Goal: Task Accomplishment & Management: Manage account settings

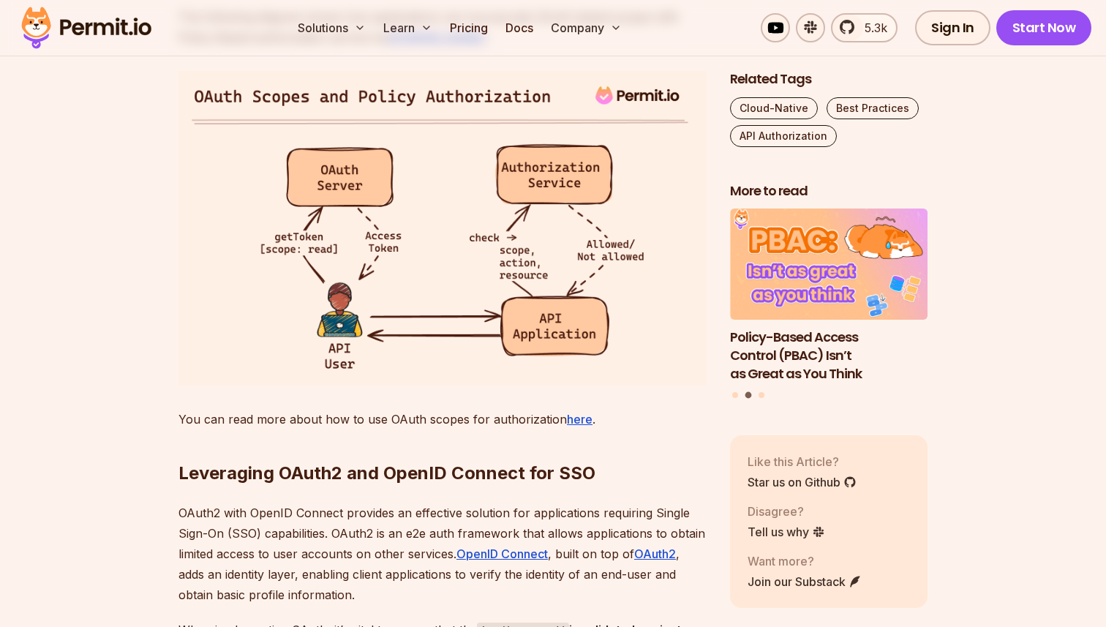
click at [63, 23] on img at bounding box center [86, 28] width 143 height 50
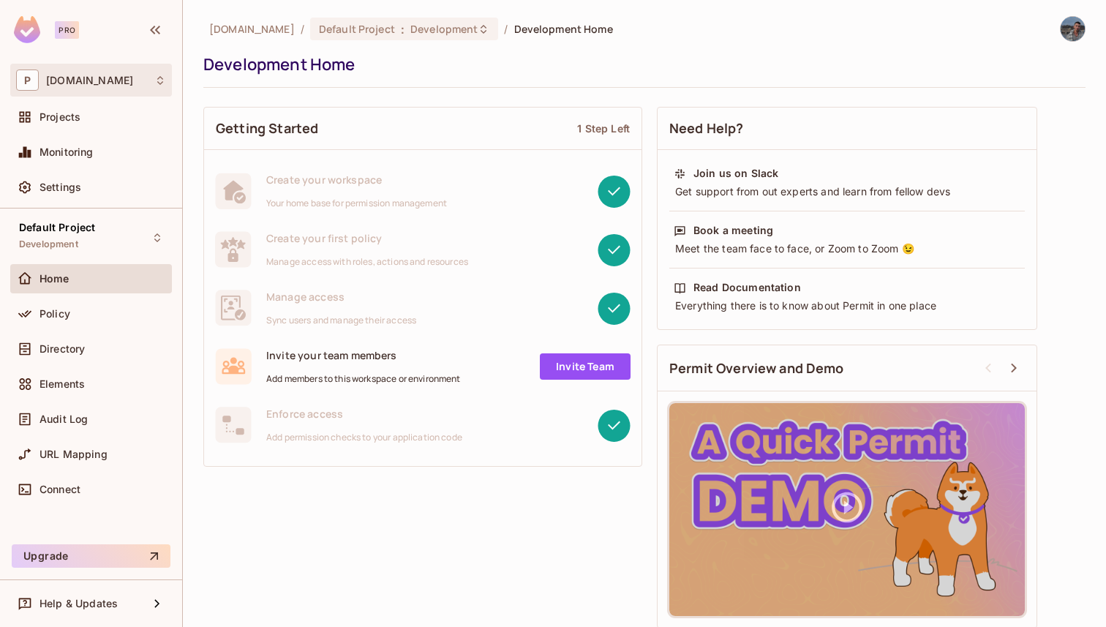
click at [37, 78] on span "P" at bounding box center [27, 80] width 23 height 21
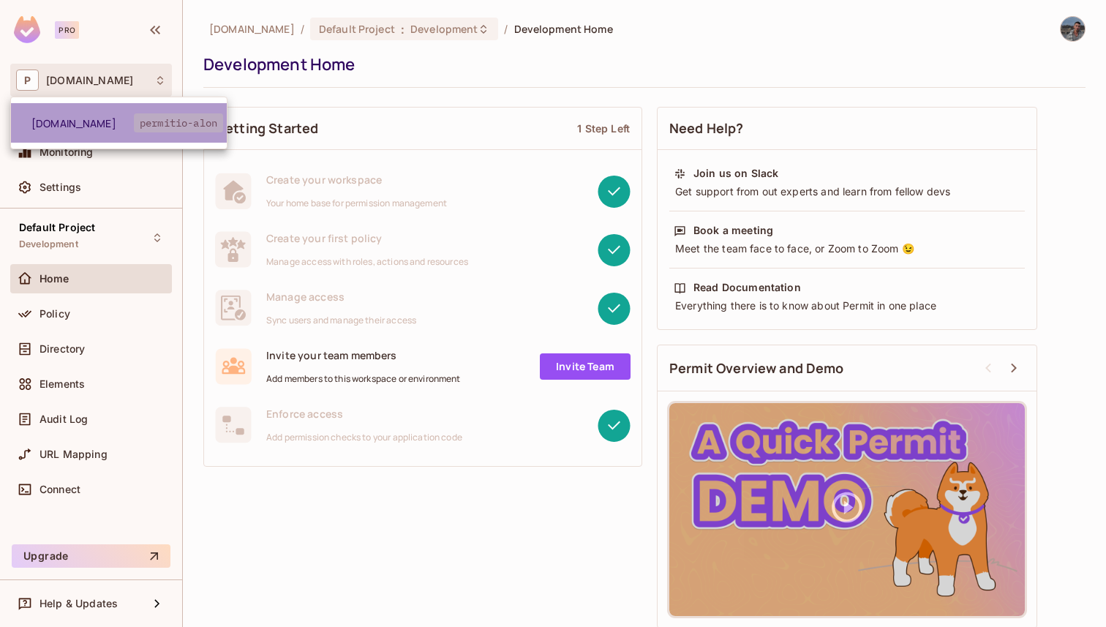
click at [70, 118] on span "[DOMAIN_NAME]" at bounding box center [82, 123] width 102 height 14
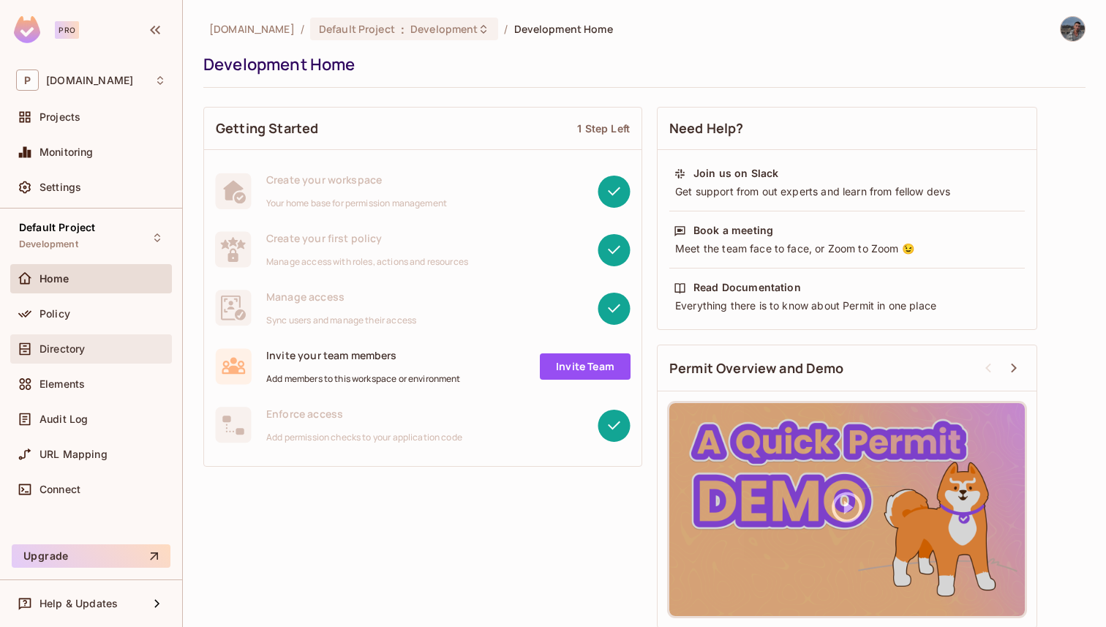
click at [116, 343] on div "Directory" at bounding box center [103, 349] width 127 height 12
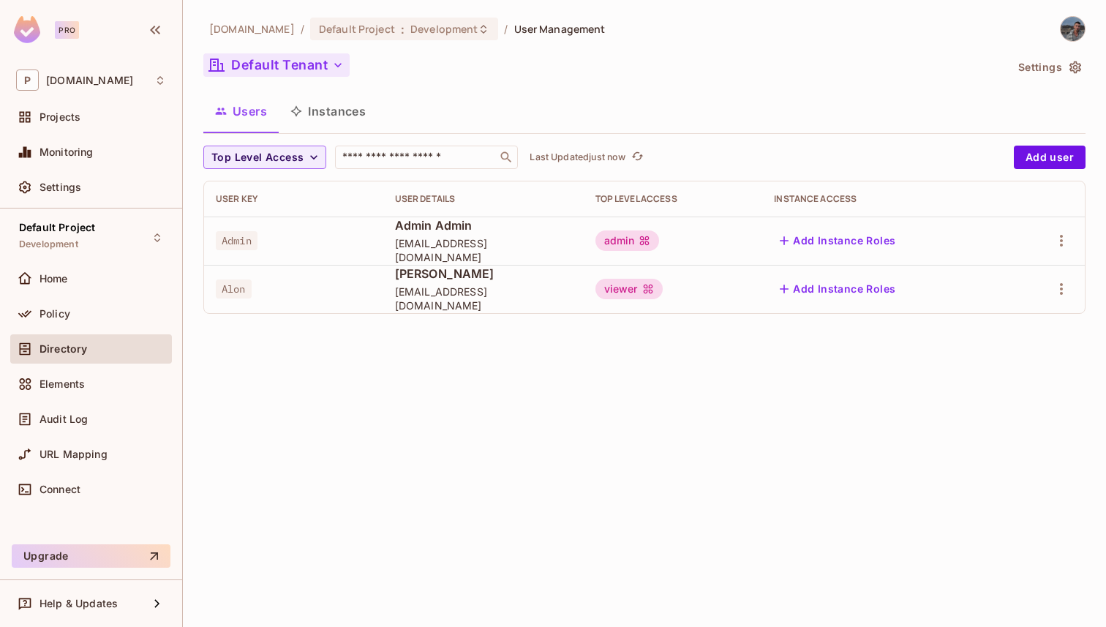
click at [292, 68] on button "Default Tenant" at bounding box center [276, 64] width 146 height 23
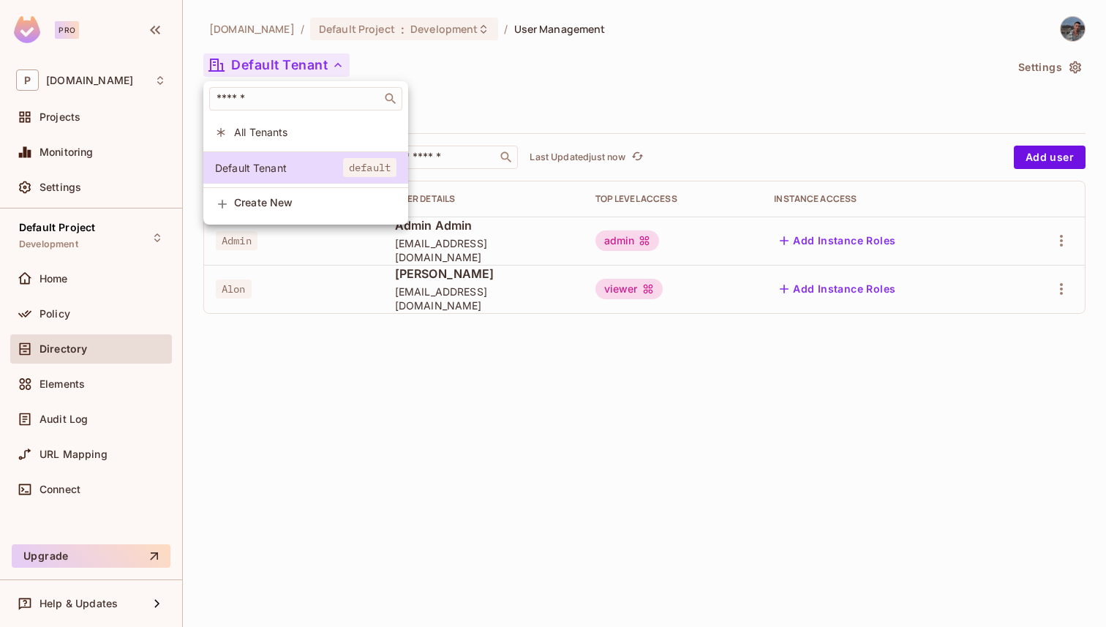
click at [292, 68] on div at bounding box center [553, 313] width 1106 height 627
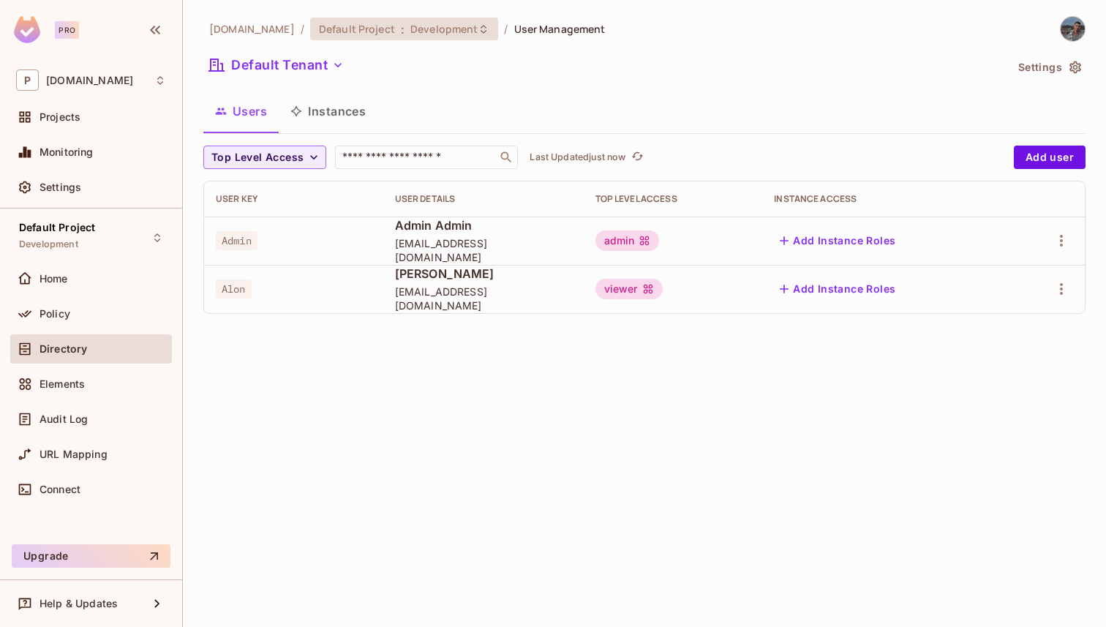
click at [319, 29] on span "Default Project" at bounding box center [357, 29] width 76 height 14
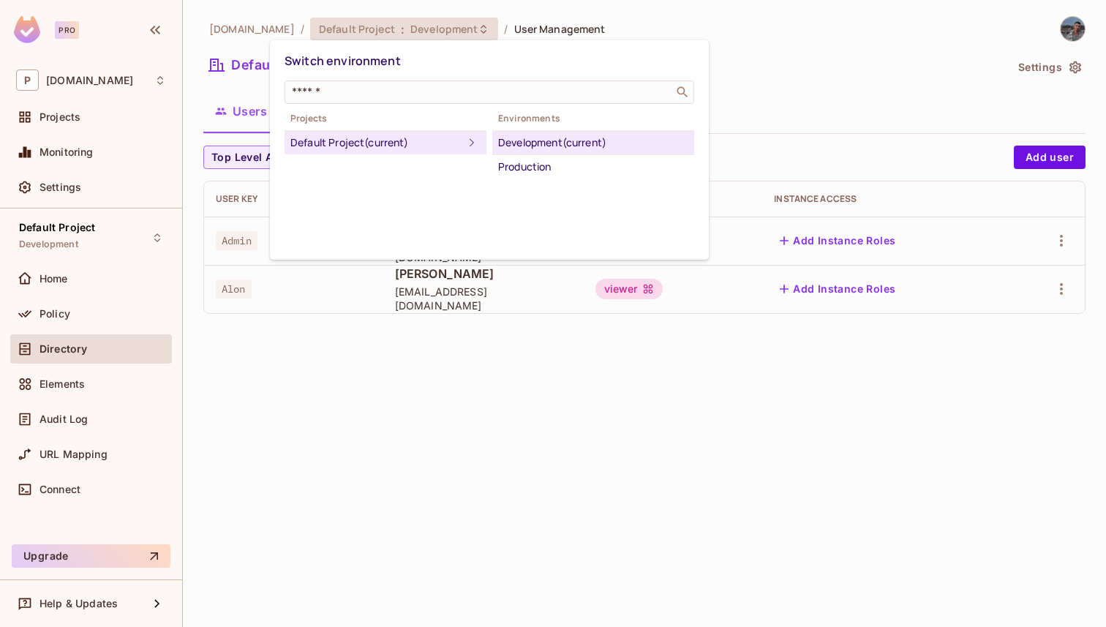
click at [364, 137] on div "Default Project (current)" at bounding box center [377, 143] width 173 height 18
click at [151, 81] on div at bounding box center [553, 313] width 1106 height 627
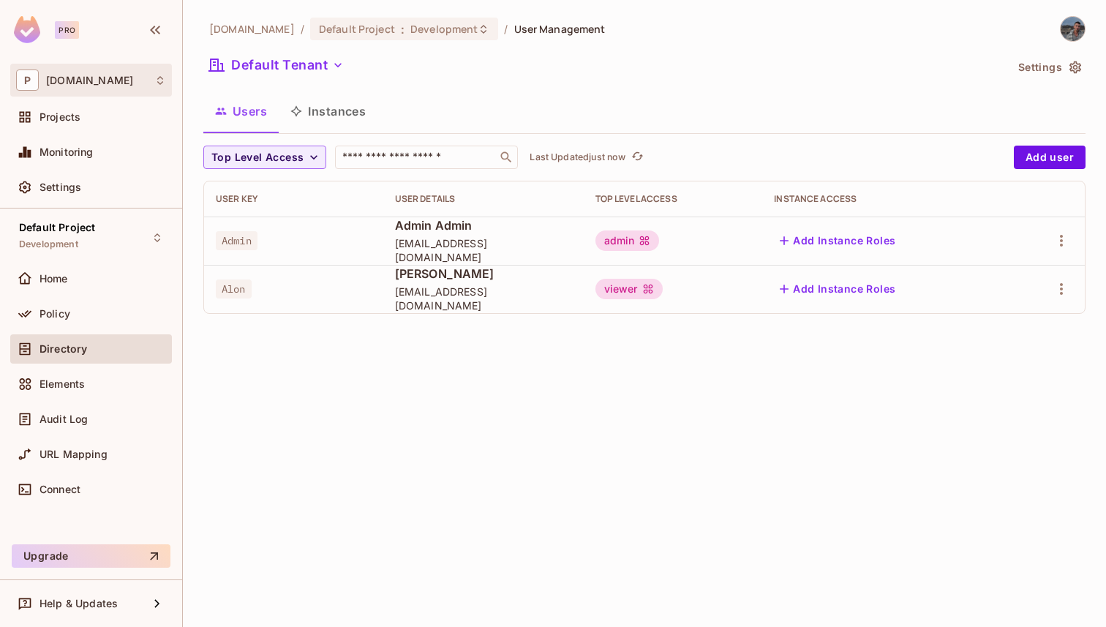
click at [120, 78] on div "P [DOMAIN_NAME]" at bounding box center [91, 80] width 150 height 21
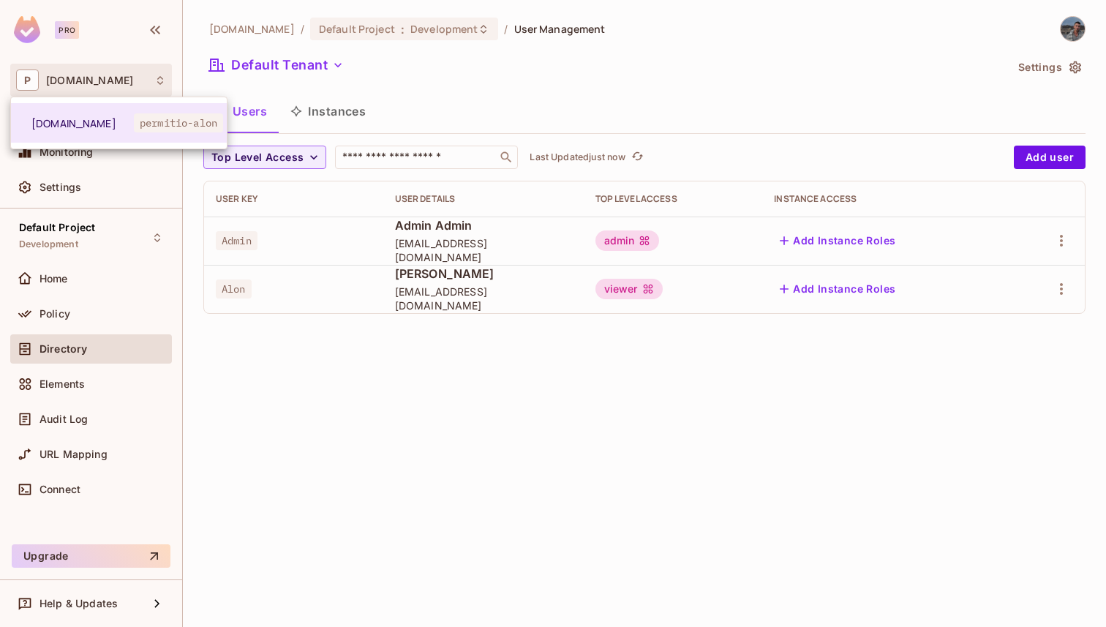
click at [120, 78] on div at bounding box center [553, 313] width 1106 height 627
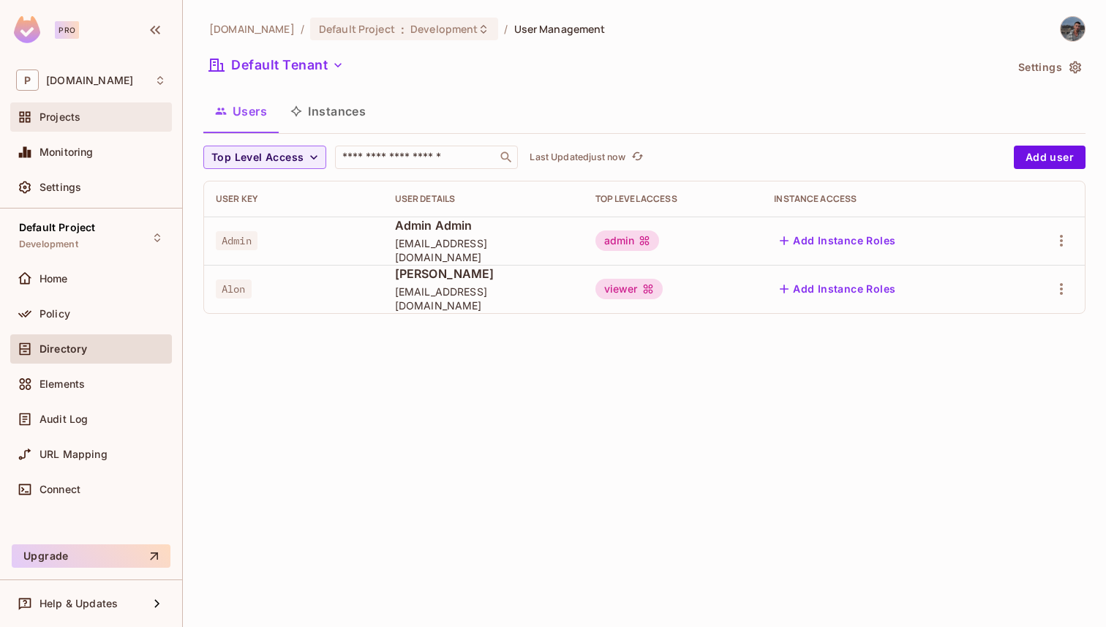
click at [88, 122] on div "Projects" at bounding box center [103, 117] width 127 height 12
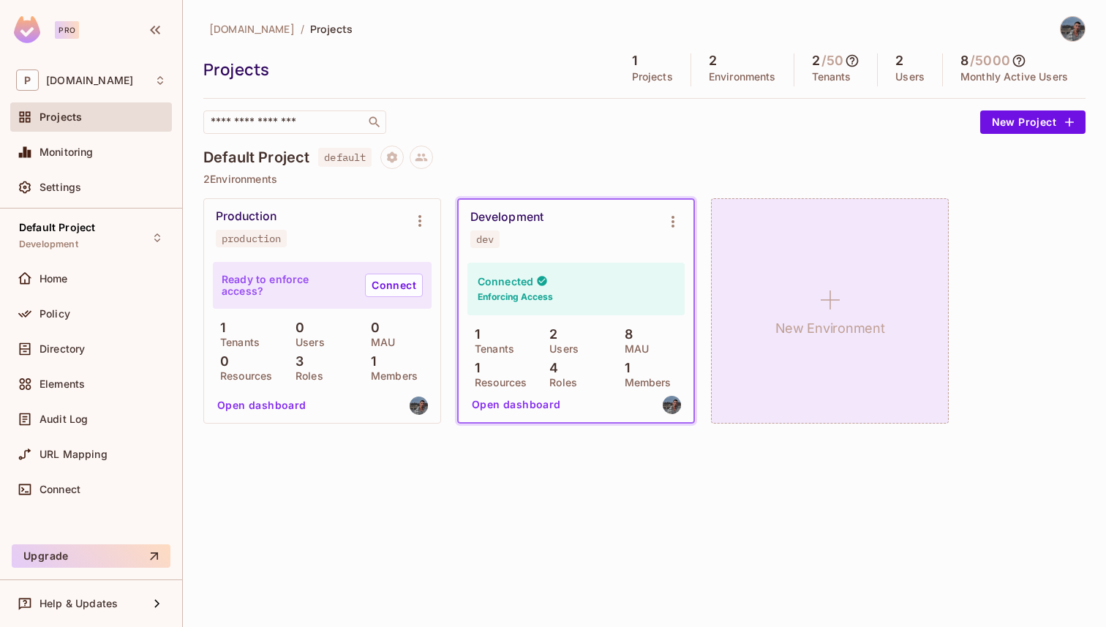
click at [821, 283] on icon at bounding box center [830, 299] width 35 height 35
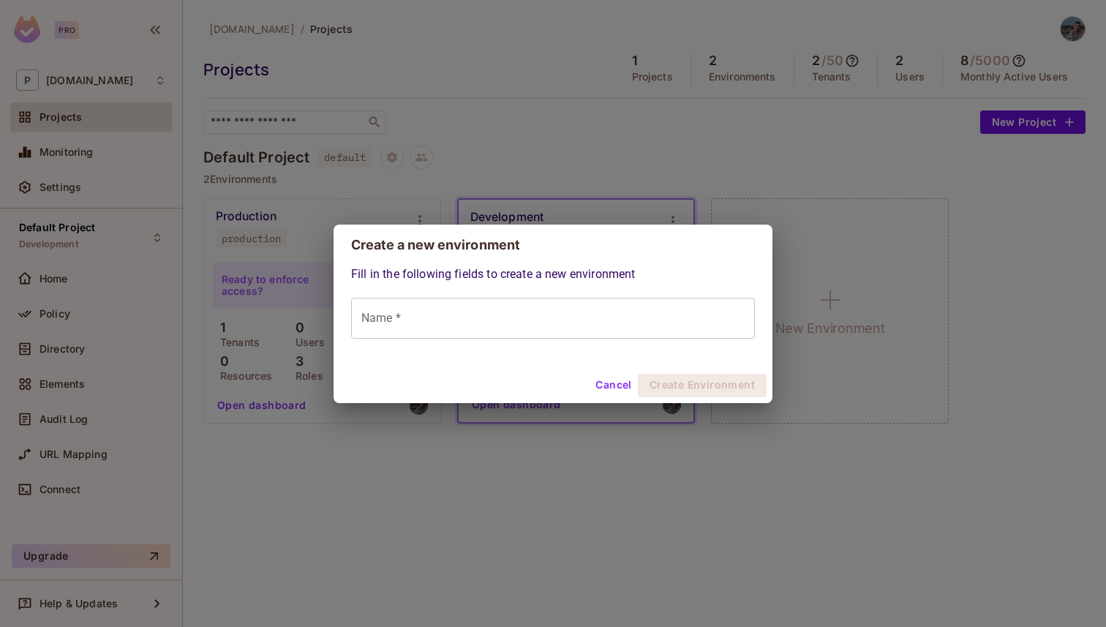
click at [656, 306] on input "Name *" at bounding box center [553, 318] width 404 height 41
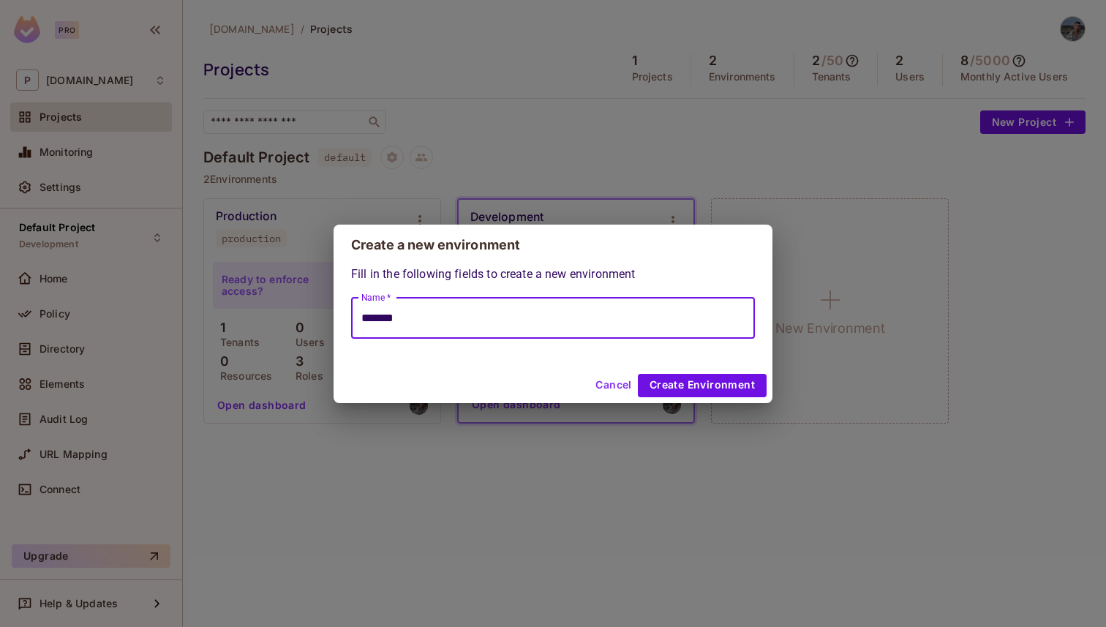
type input "*******"
click button "Create Environment" at bounding box center [702, 385] width 129 height 23
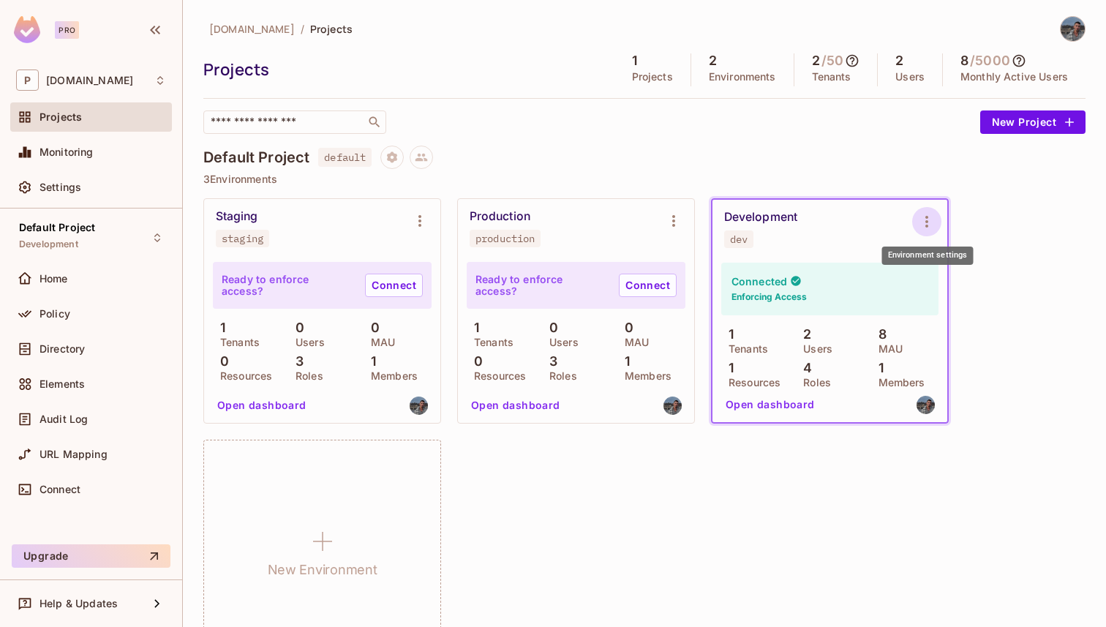
click at [924, 233] on button "Environment settings" at bounding box center [927, 221] width 29 height 29
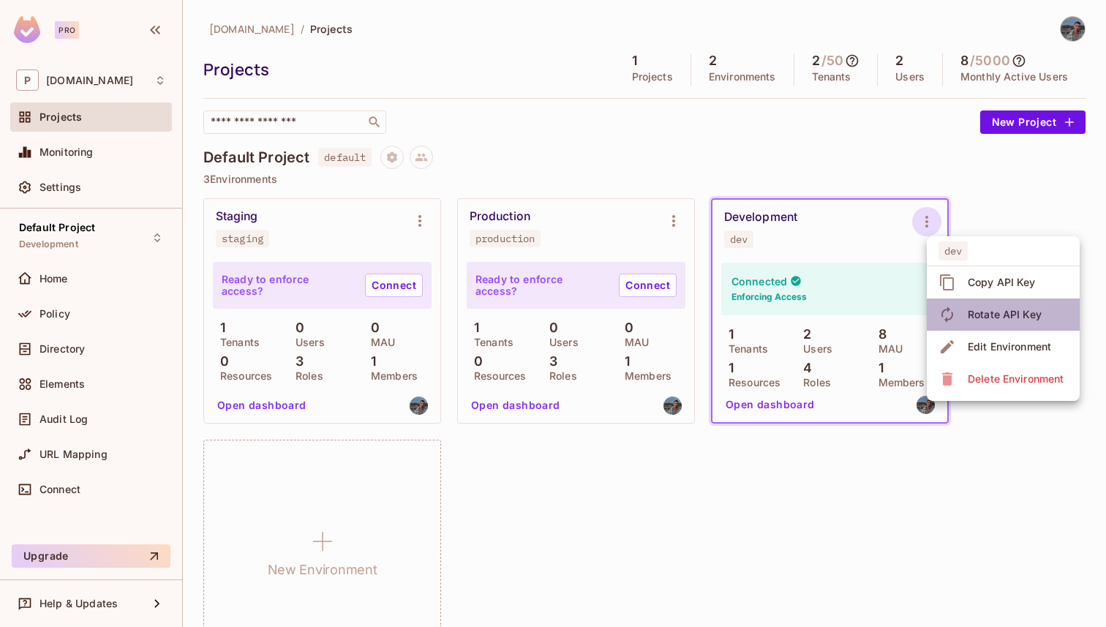
click at [1003, 308] on div "Rotate API Key" at bounding box center [1005, 314] width 74 height 15
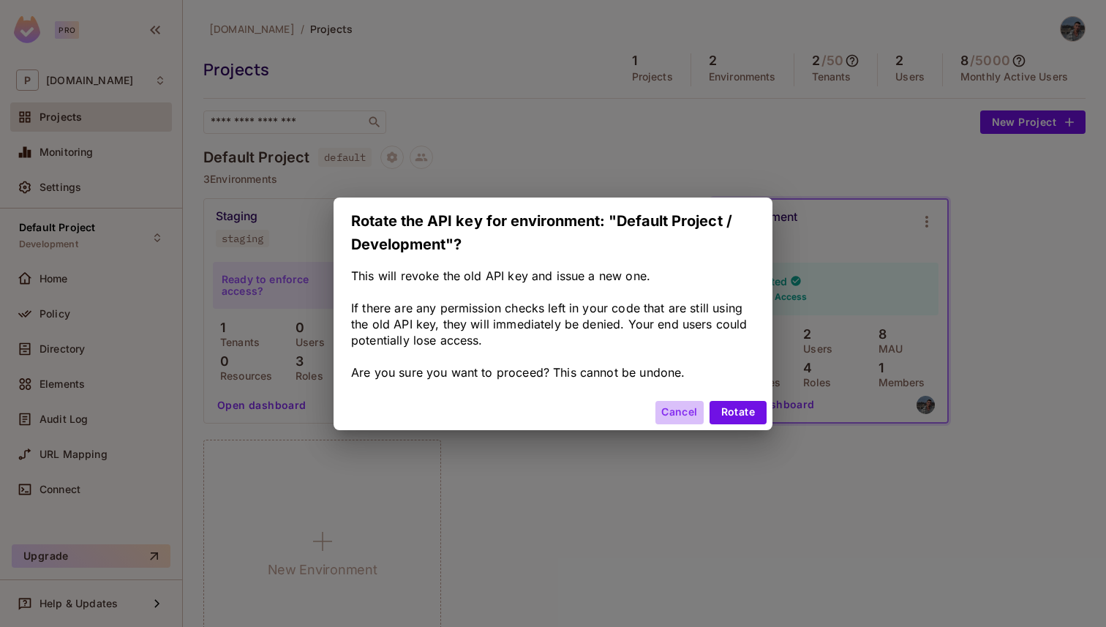
click at [680, 416] on button "Cancel" at bounding box center [680, 412] width 48 height 23
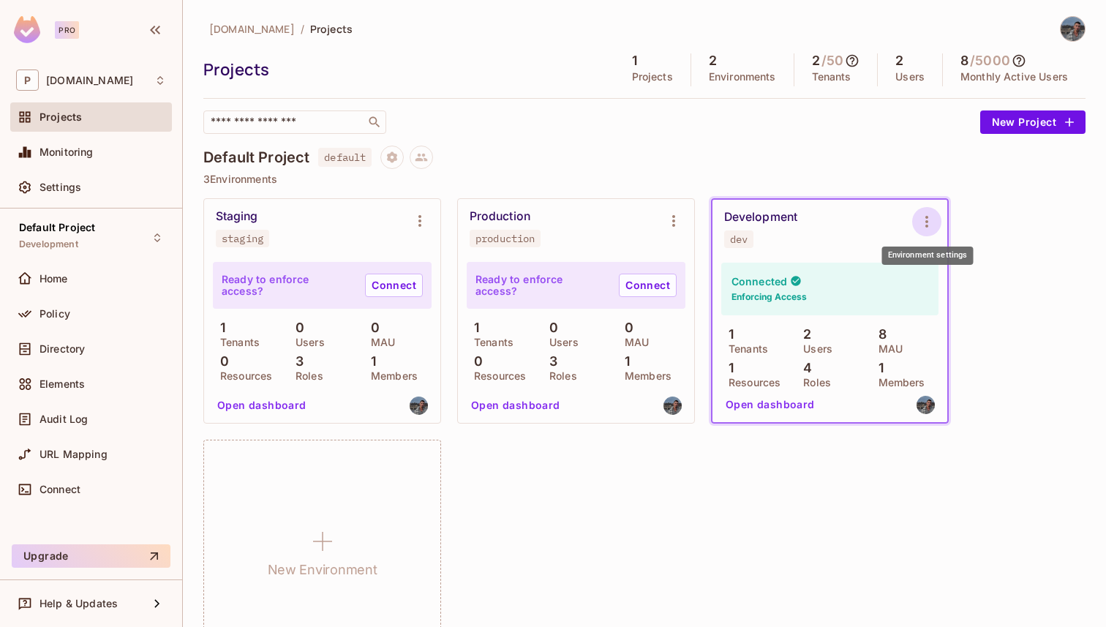
click at [924, 219] on icon "Environment settings" at bounding box center [927, 222] width 18 height 18
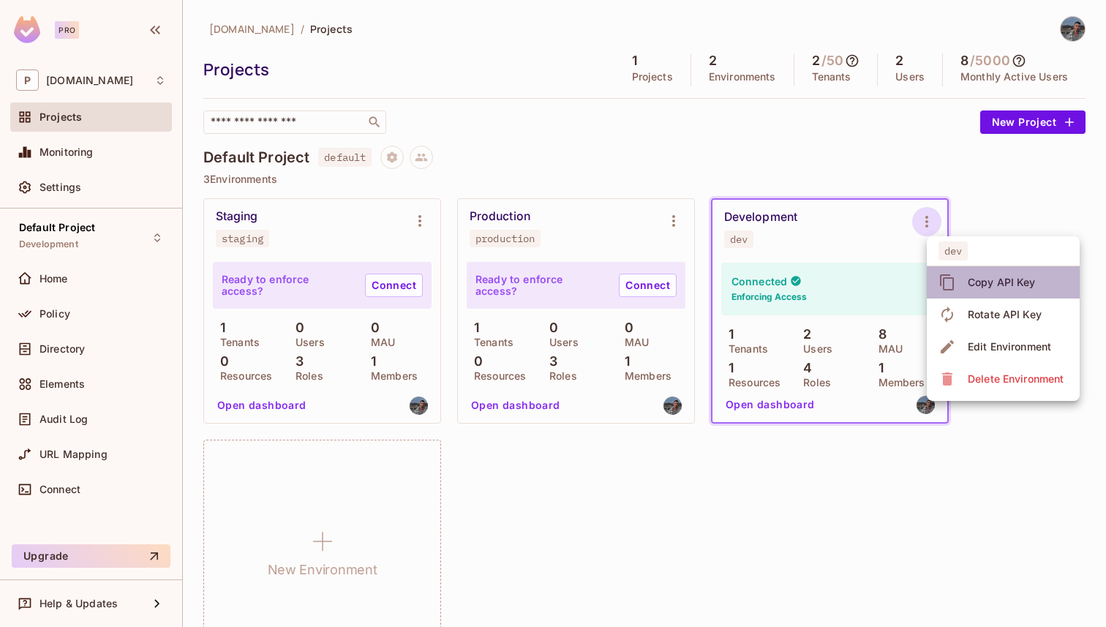
click at [999, 275] on div "Copy API Key" at bounding box center [1002, 282] width 68 height 15
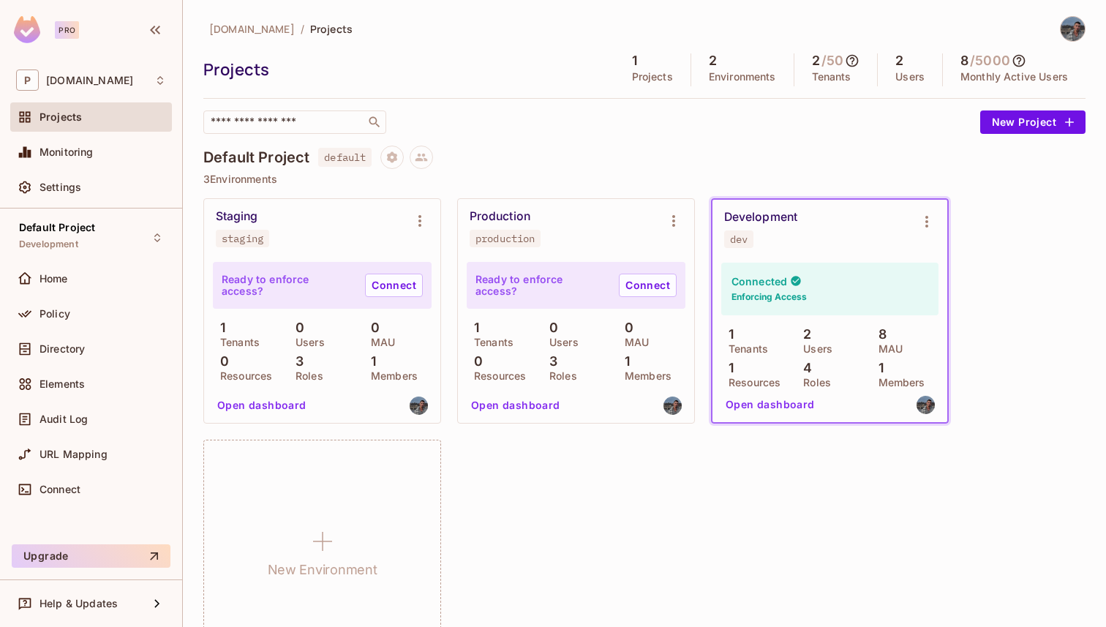
click at [604, 153] on div "Default Project default" at bounding box center [644, 157] width 883 height 23
click at [767, 215] on div "Development" at bounding box center [760, 217] width 73 height 15
copy div "Development"
click at [932, 223] on icon "Environment settings" at bounding box center [927, 222] width 18 height 18
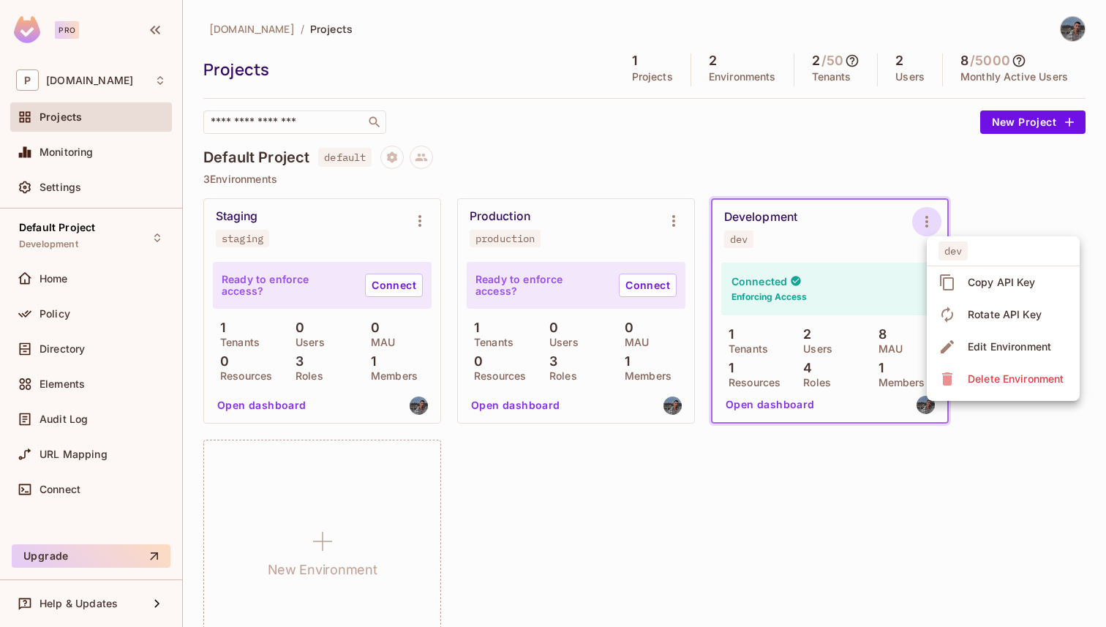
click at [743, 148] on div at bounding box center [553, 313] width 1106 height 627
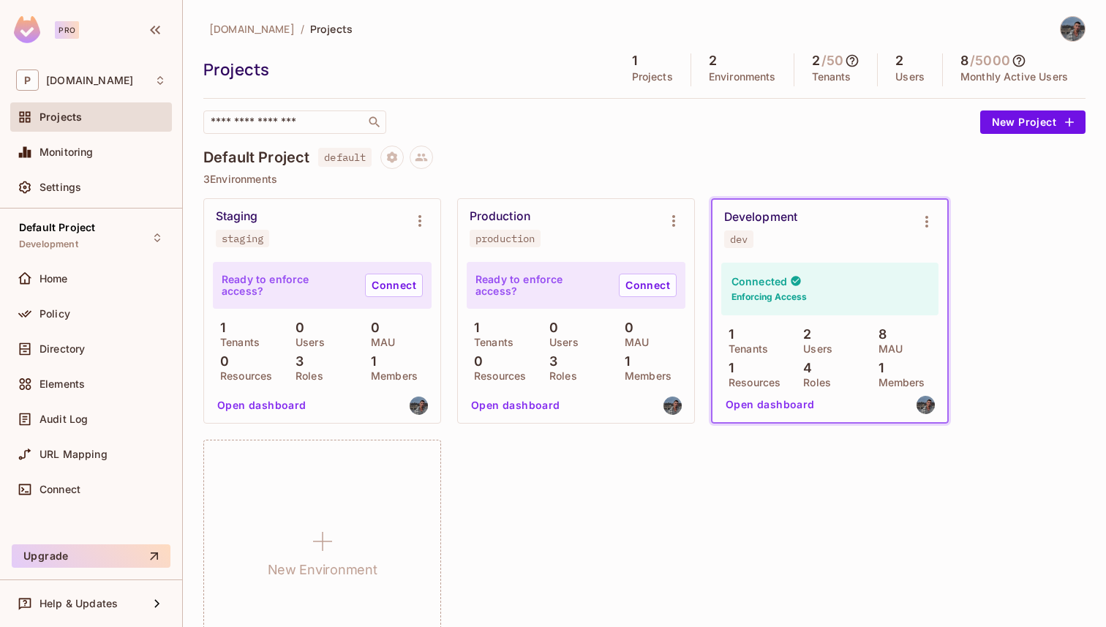
click at [912, 226] on div "Development dev" at bounding box center [830, 229] width 235 height 59
click at [928, 221] on icon "Environment settings" at bounding box center [927, 222] width 3 height 12
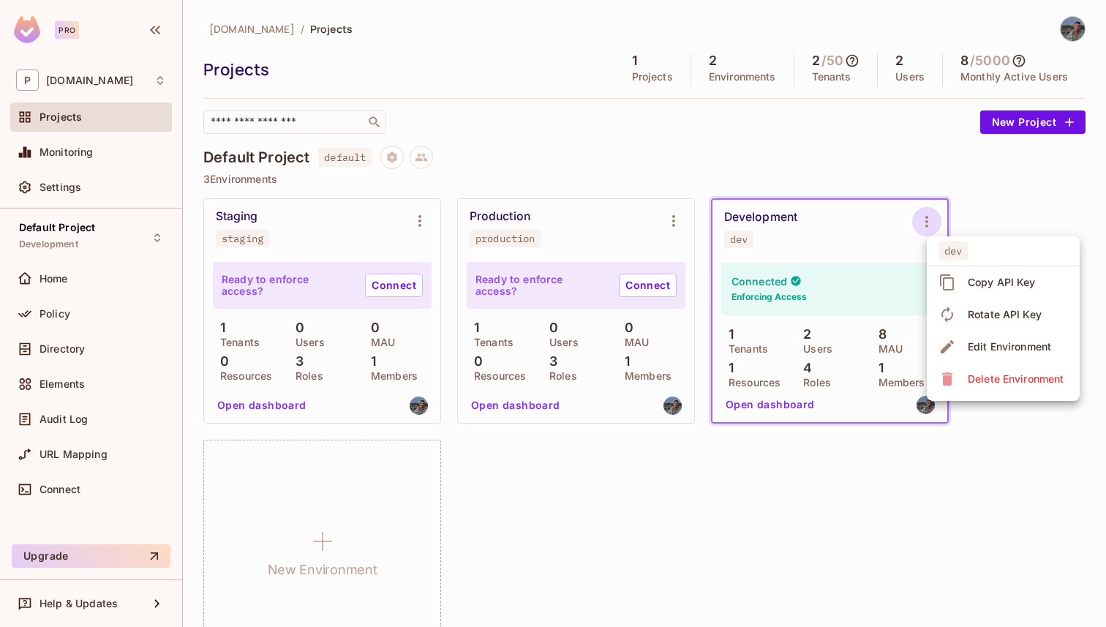
click at [986, 356] on span "Edit Environment" at bounding box center [1010, 346] width 92 height 23
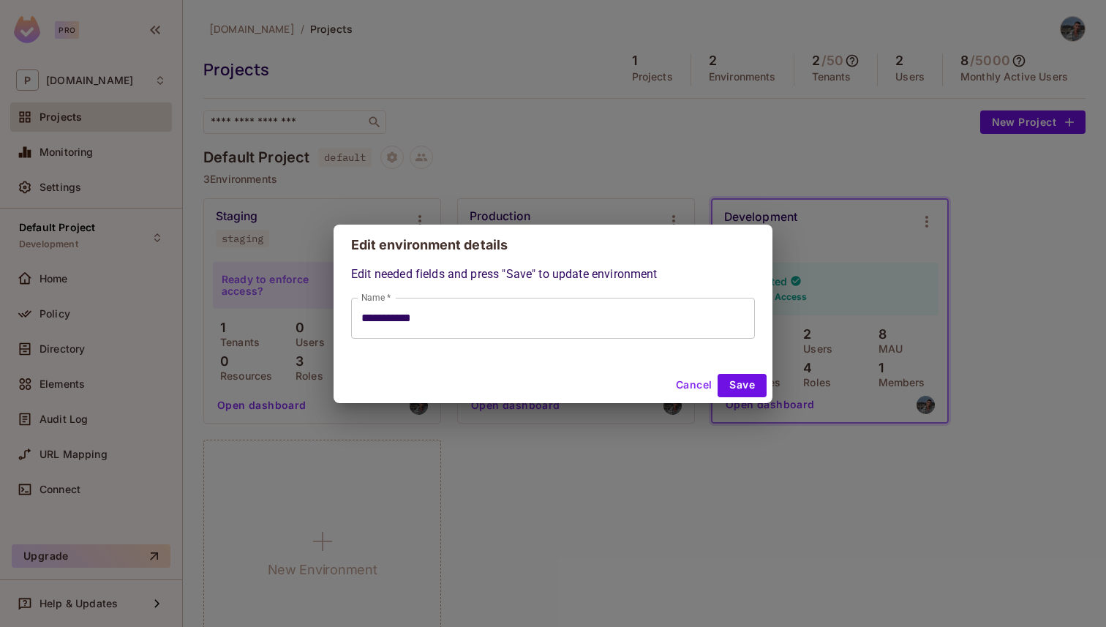
click at [503, 128] on div "**********" at bounding box center [553, 313] width 1106 height 627
type input "**********"
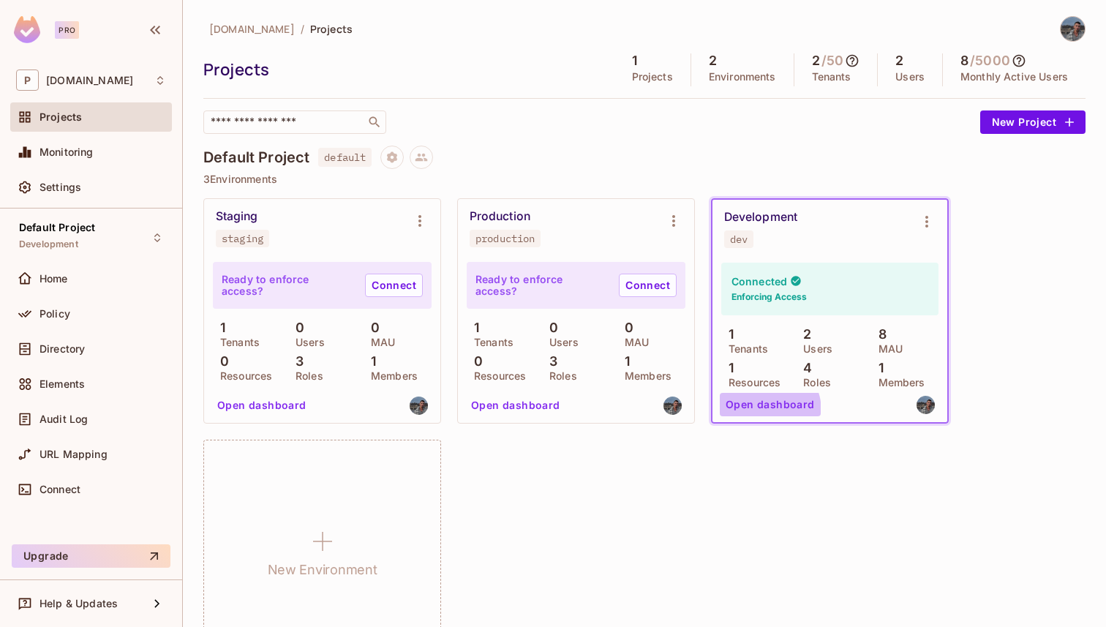
click at [754, 411] on button "Open dashboard" at bounding box center [770, 404] width 101 height 23
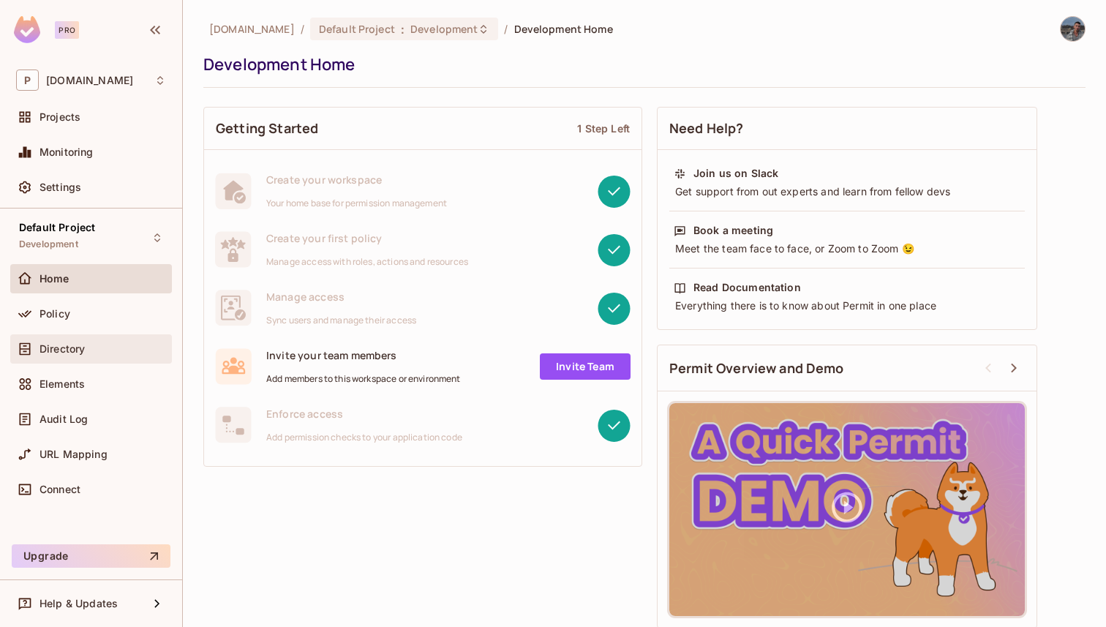
click at [59, 340] on div "Directory" at bounding box center [91, 349] width 150 height 18
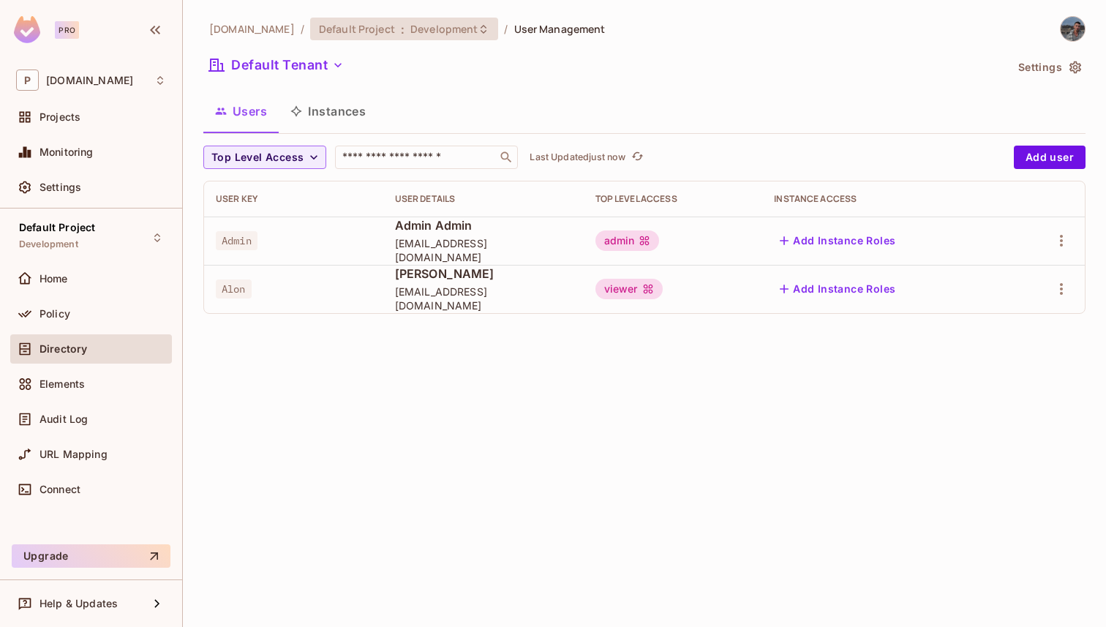
click at [411, 35] on span "Development" at bounding box center [444, 29] width 67 height 14
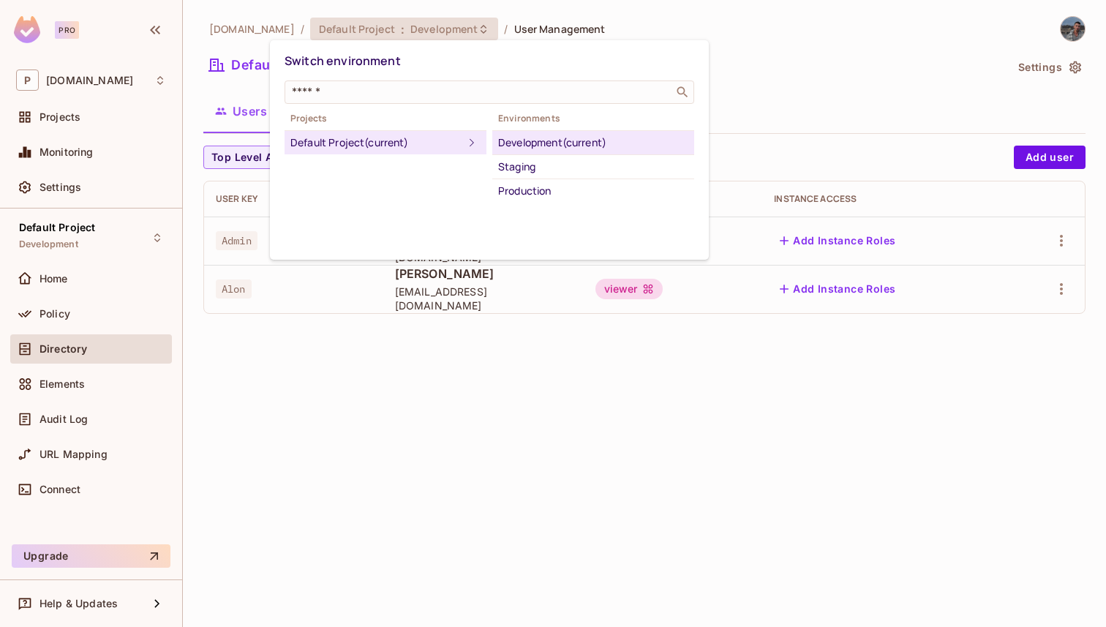
click at [660, 39] on div at bounding box center [553, 313] width 1106 height 627
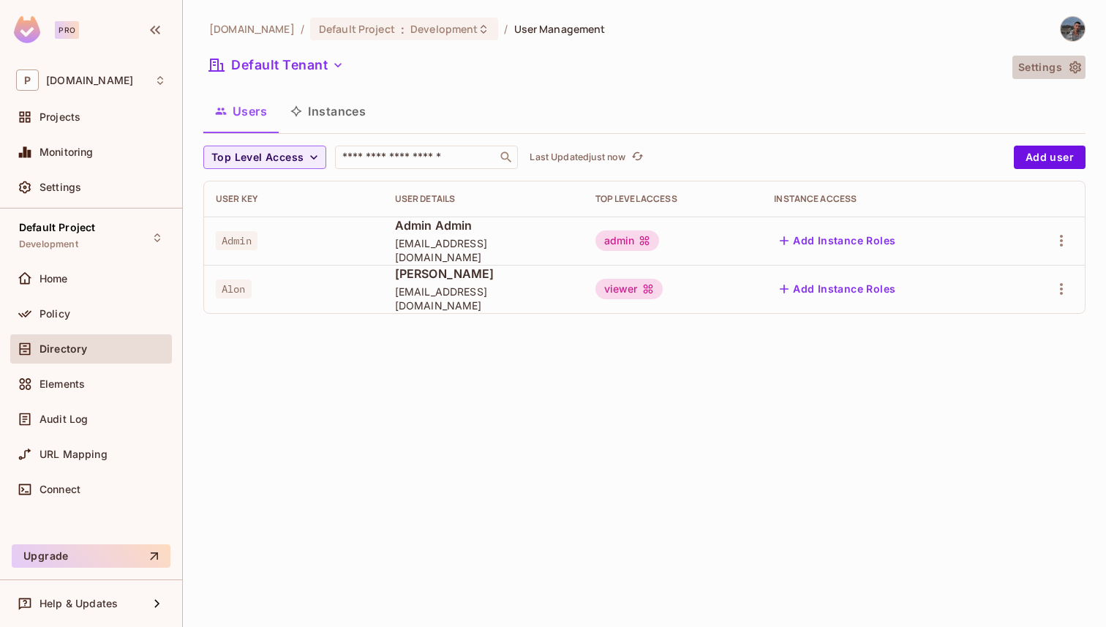
click at [1074, 75] on button "Settings" at bounding box center [1049, 67] width 73 height 23
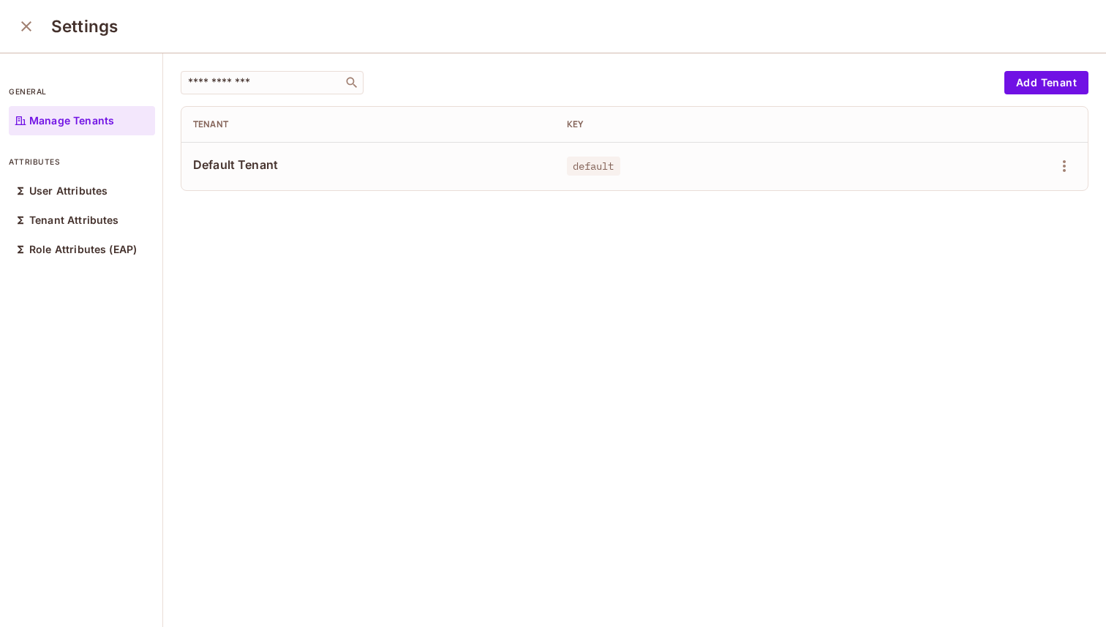
click at [18, 25] on icon "close" at bounding box center [27, 27] width 18 height 18
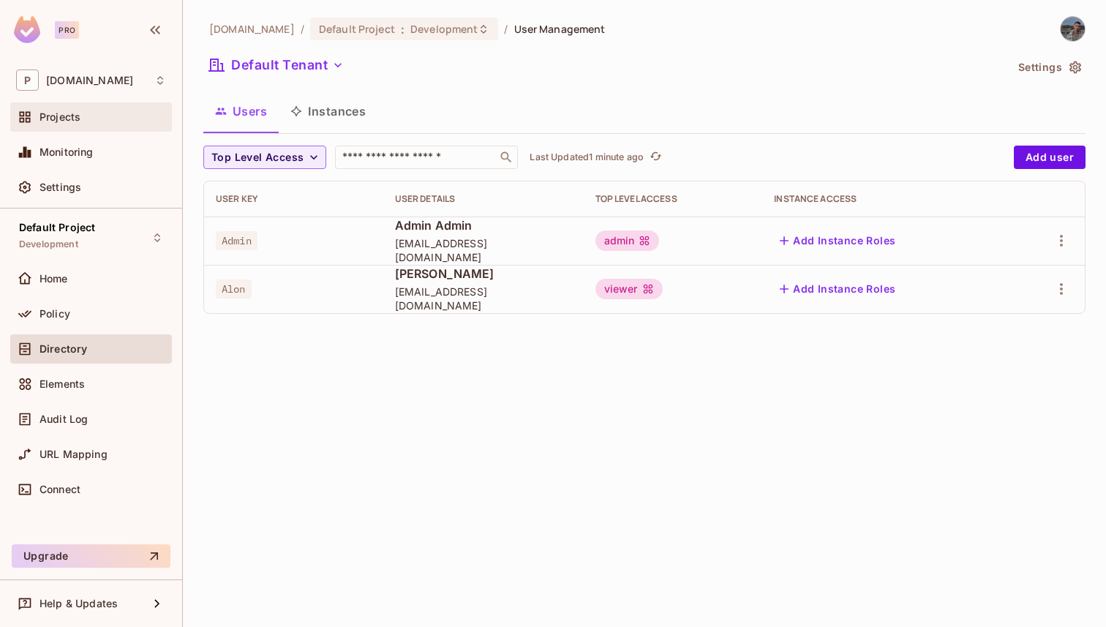
click at [89, 113] on div "Projects" at bounding box center [103, 117] width 127 height 12
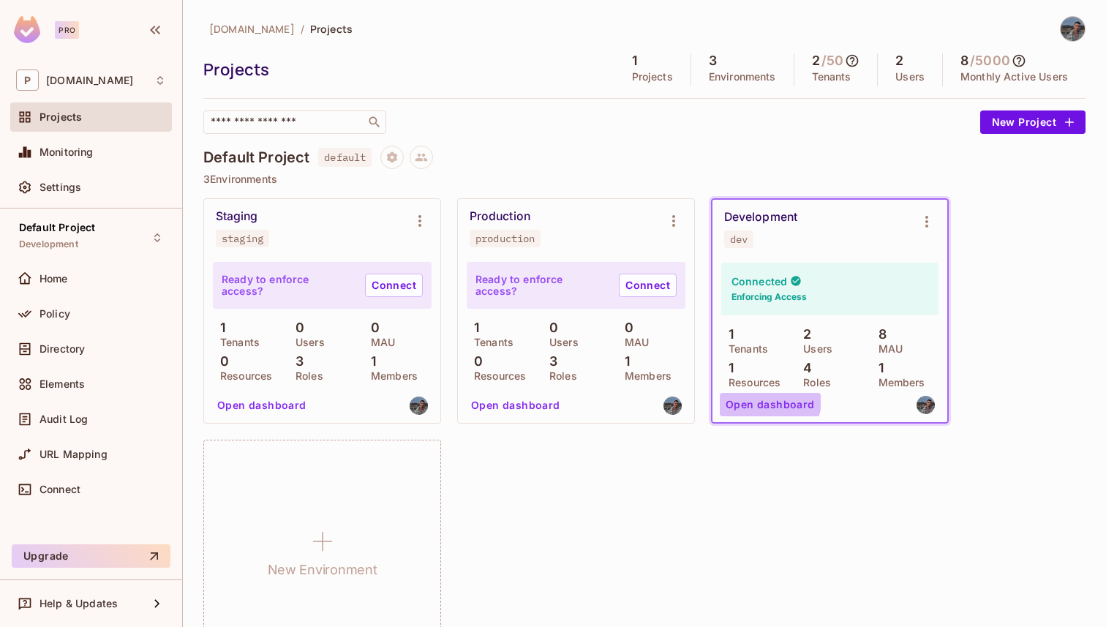
click at [752, 394] on button "Open dashboard" at bounding box center [770, 404] width 101 height 23
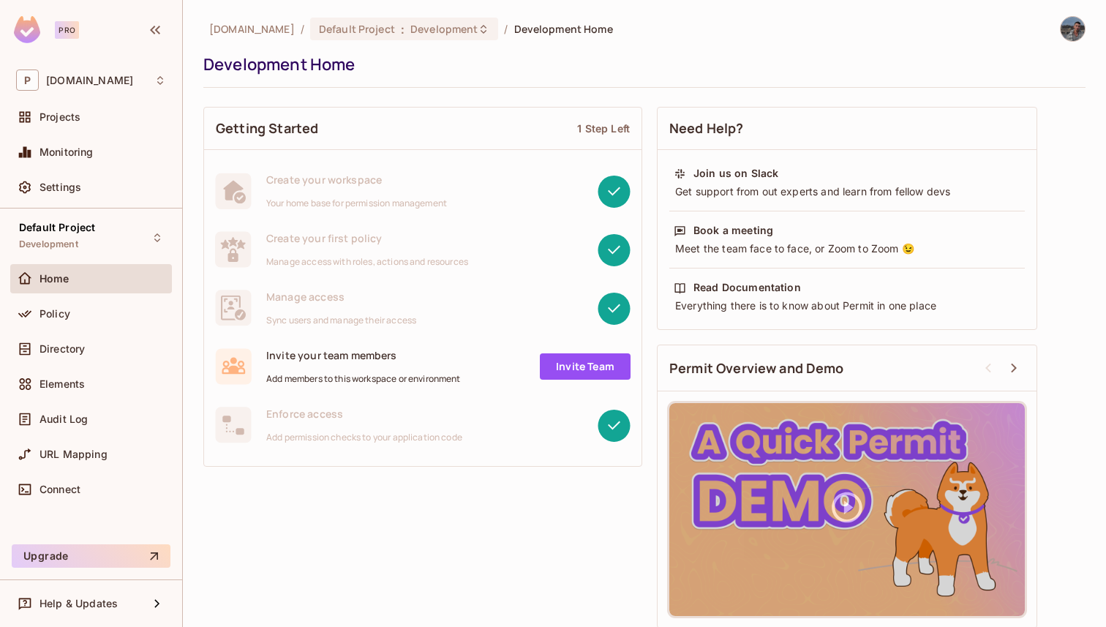
scroll to position [9, 0]
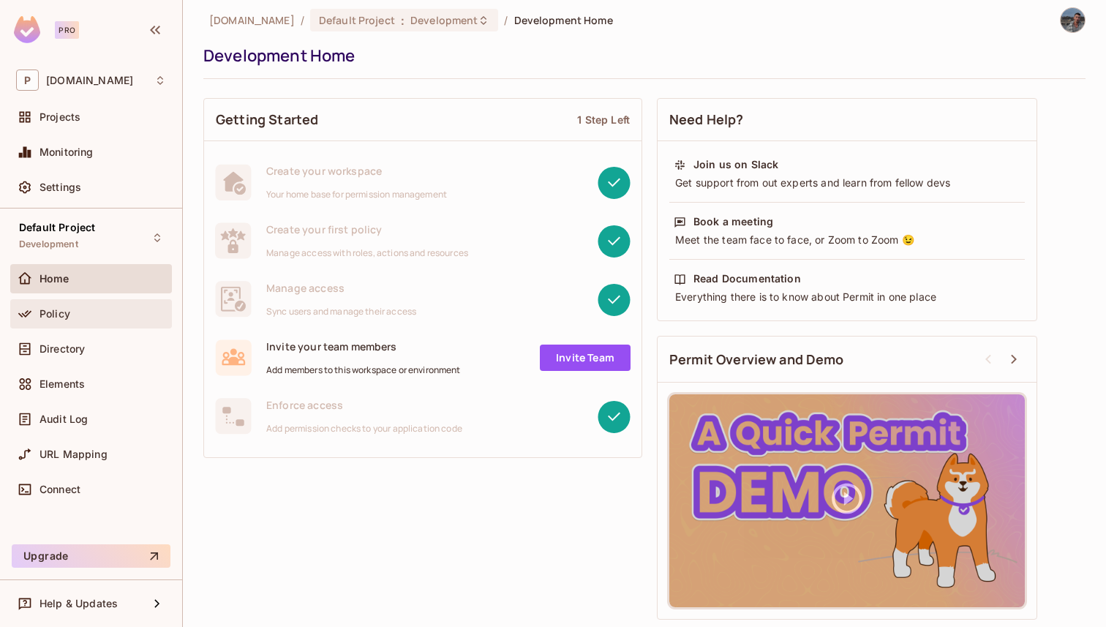
click at [103, 301] on div "Policy" at bounding box center [91, 313] width 162 height 29
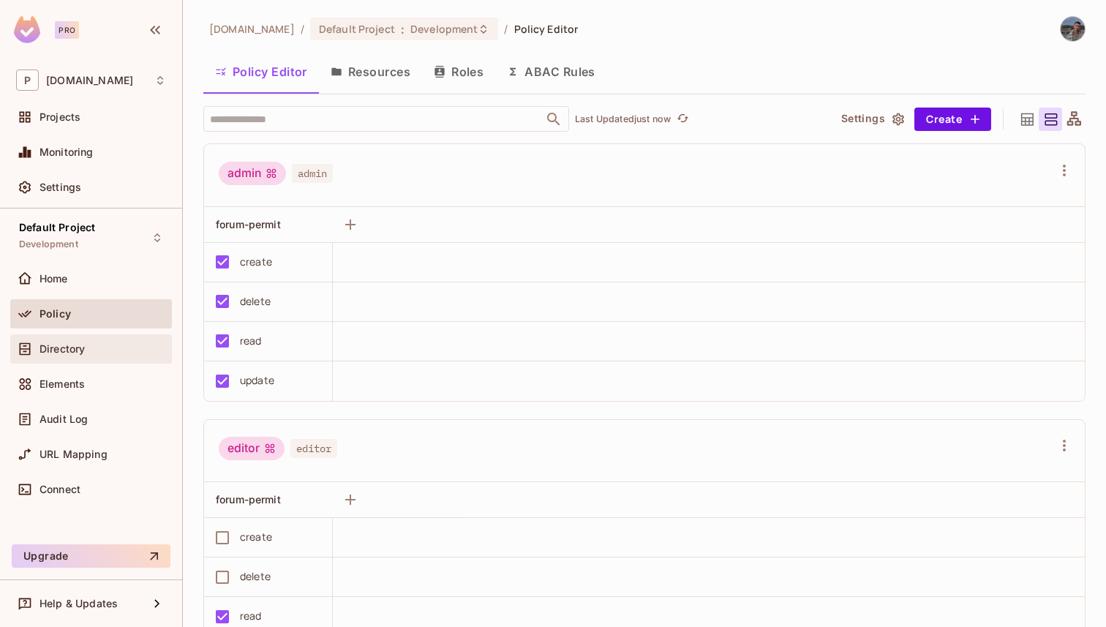
click at [105, 340] on div "Directory" at bounding box center [91, 349] width 150 height 18
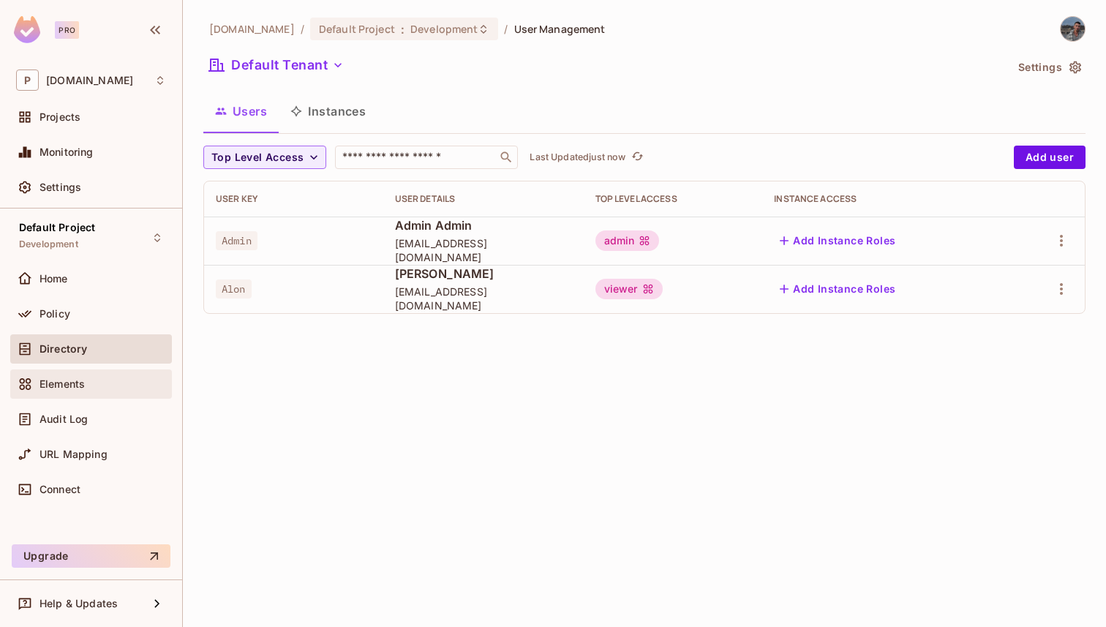
click at [99, 394] on div "Elements" at bounding box center [91, 384] width 162 height 29
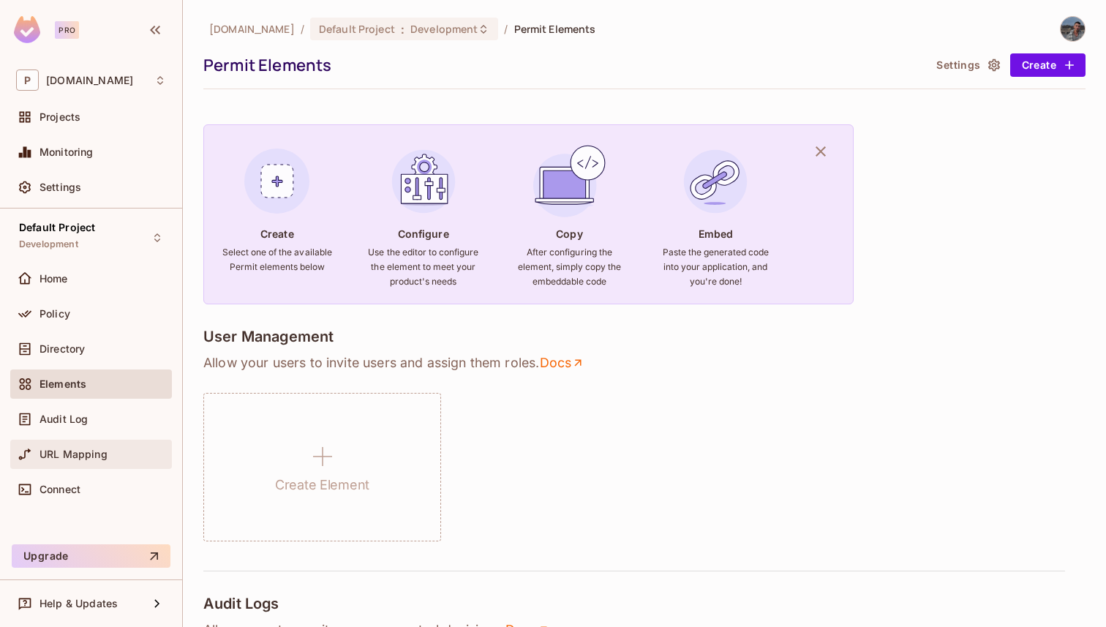
click at [112, 462] on div "URL Mapping" at bounding box center [91, 455] width 150 height 18
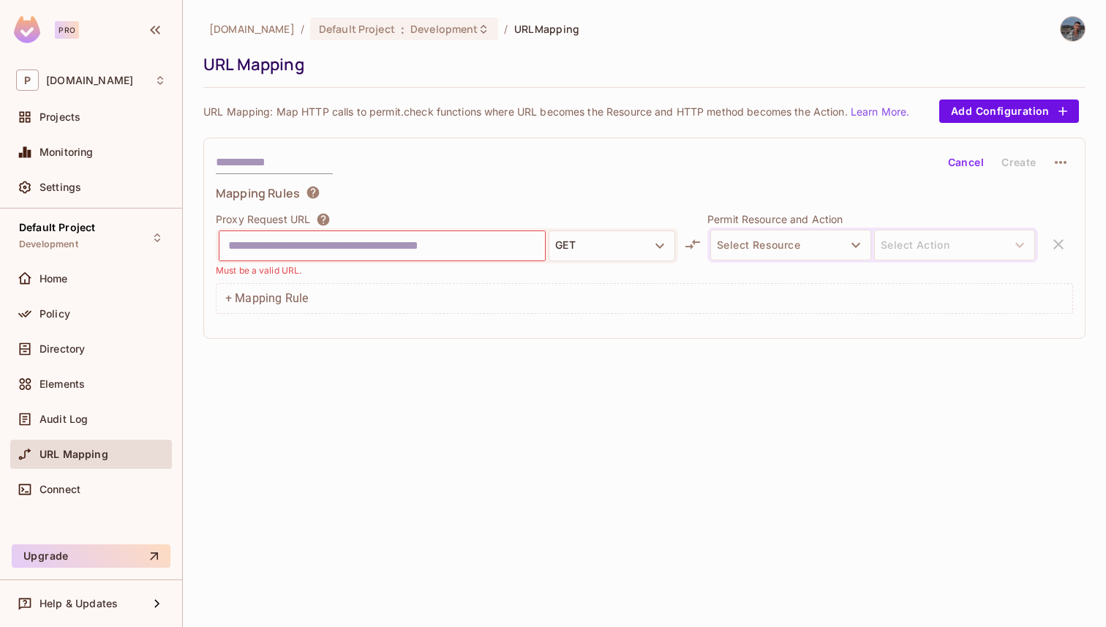
click at [112, 459] on div "URL Mapping" at bounding box center [103, 455] width 127 height 12
click at [110, 416] on div "Audit Log" at bounding box center [103, 419] width 127 height 12
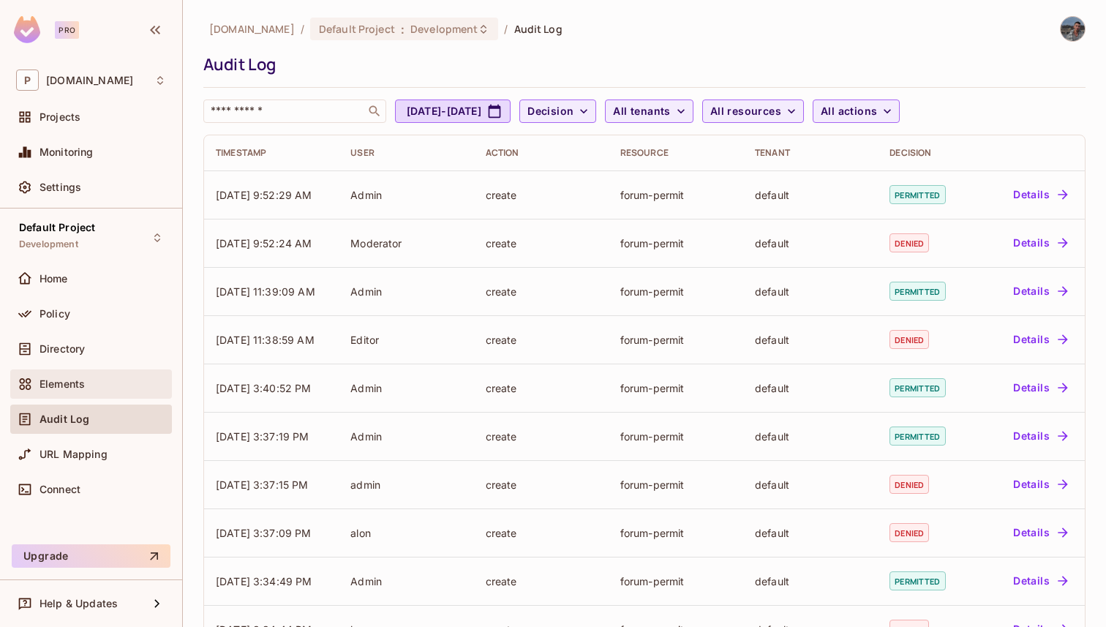
click at [99, 387] on div "Elements" at bounding box center [103, 384] width 127 height 12
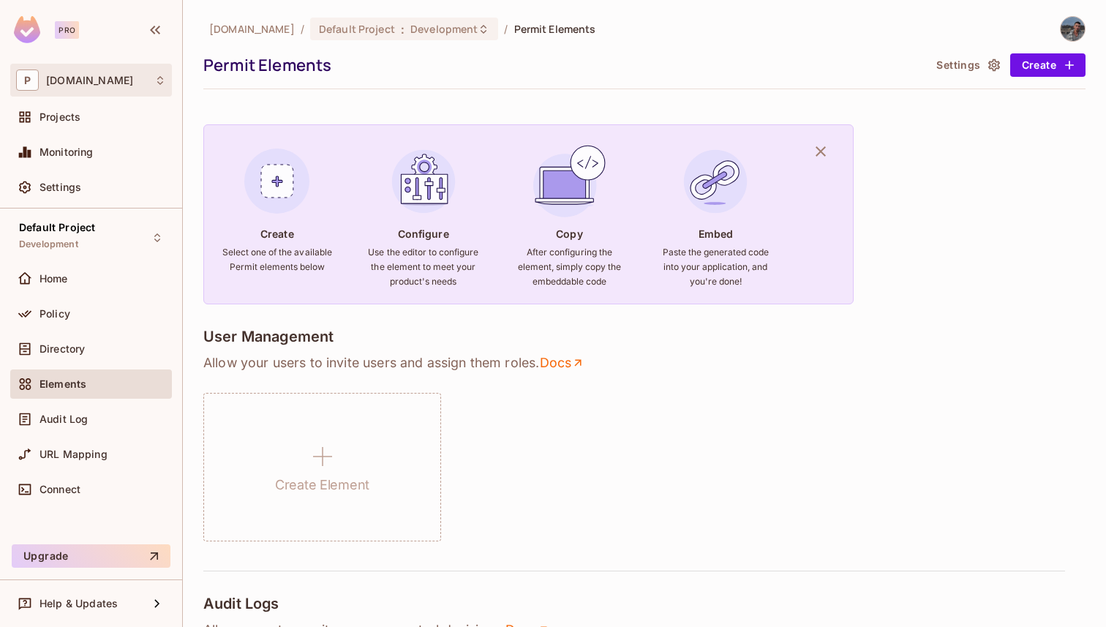
click at [137, 74] on div "P [DOMAIN_NAME]" at bounding box center [91, 80] width 150 height 21
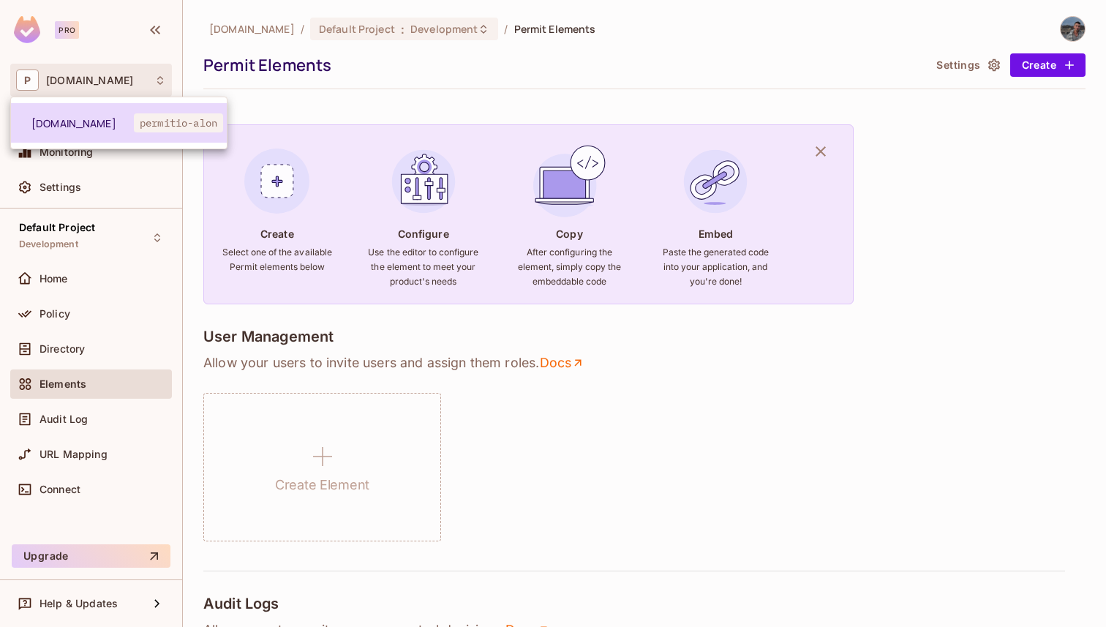
click at [126, 115] on li "[DOMAIN_NAME] permitio-alon" at bounding box center [119, 123] width 216 height 40
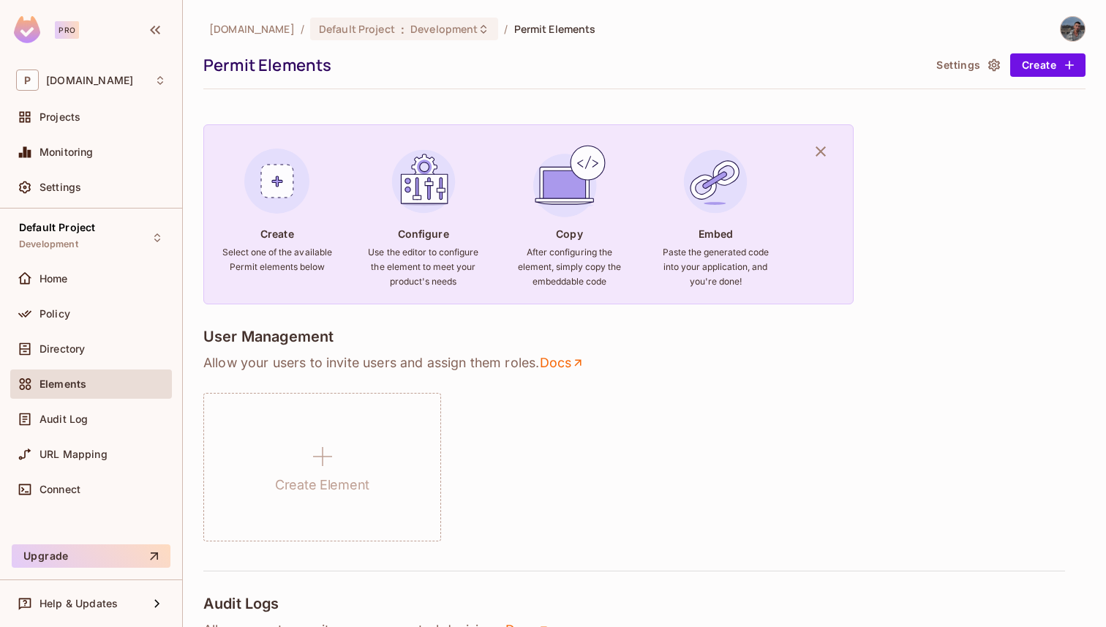
click at [1077, 33] on img at bounding box center [1073, 29] width 24 height 24
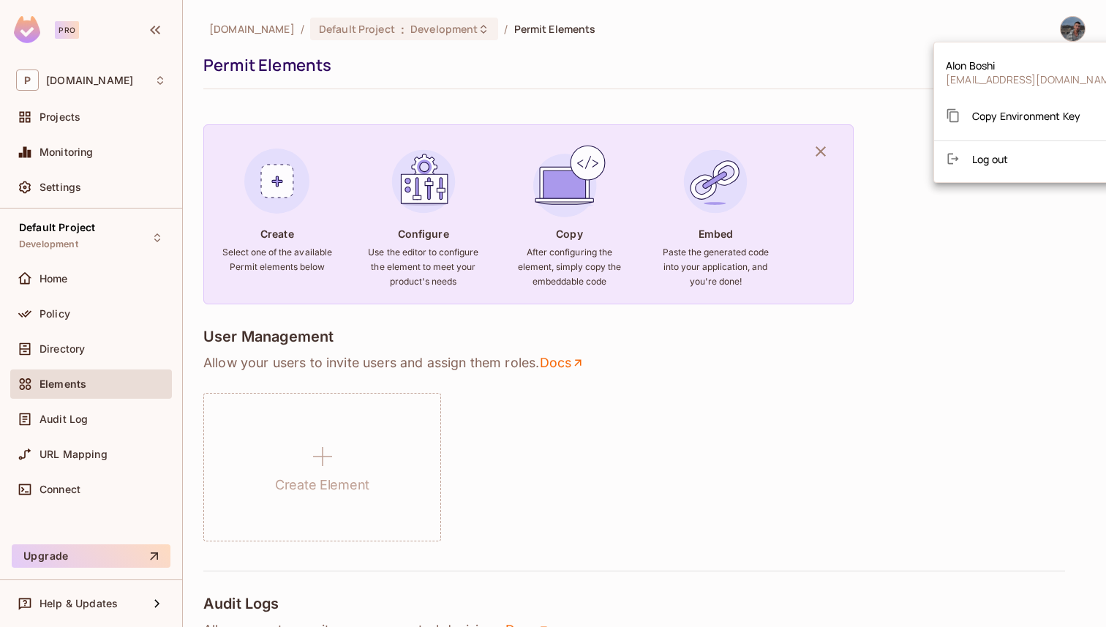
click at [100, 106] on div at bounding box center [553, 313] width 1106 height 627
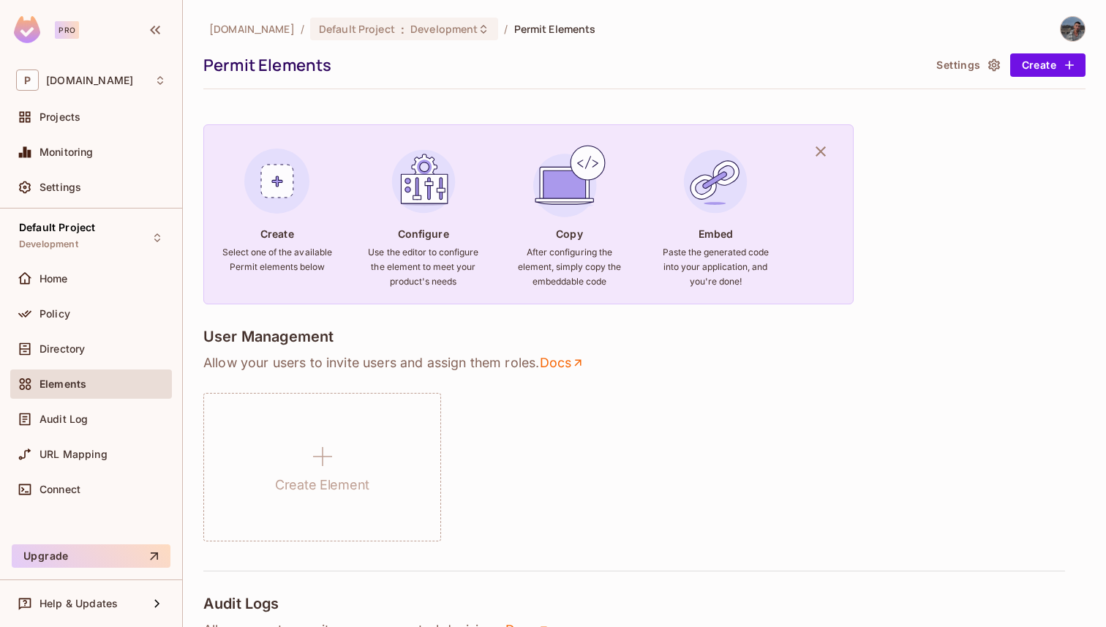
click at [100, 130] on div "Projects" at bounding box center [91, 116] width 162 height 29
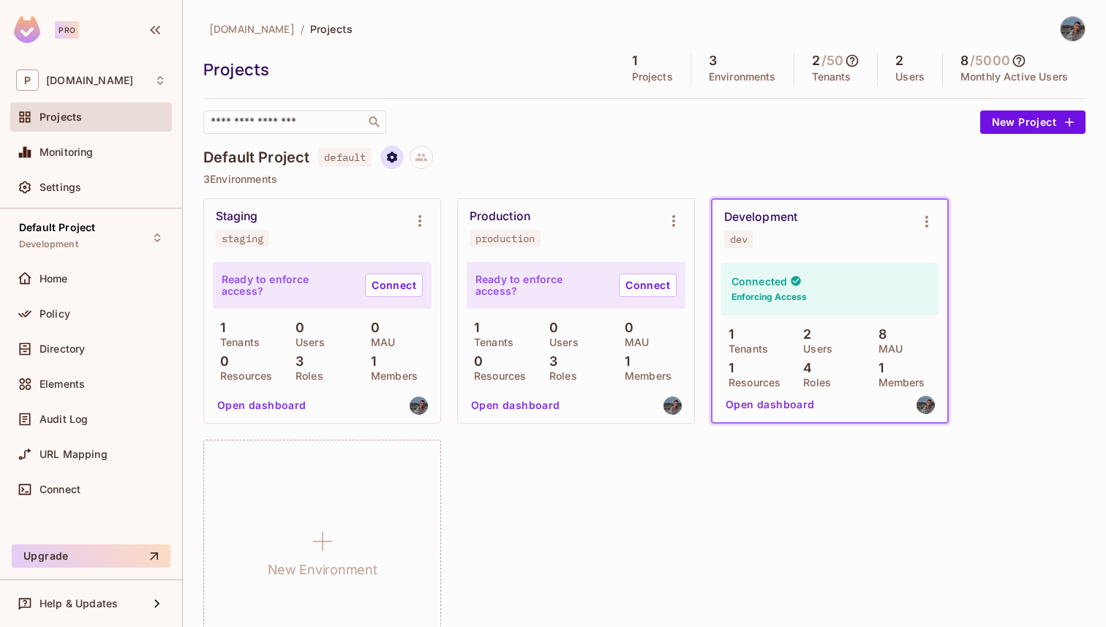
click at [391, 154] on icon "Project settings" at bounding box center [392, 156] width 10 height 11
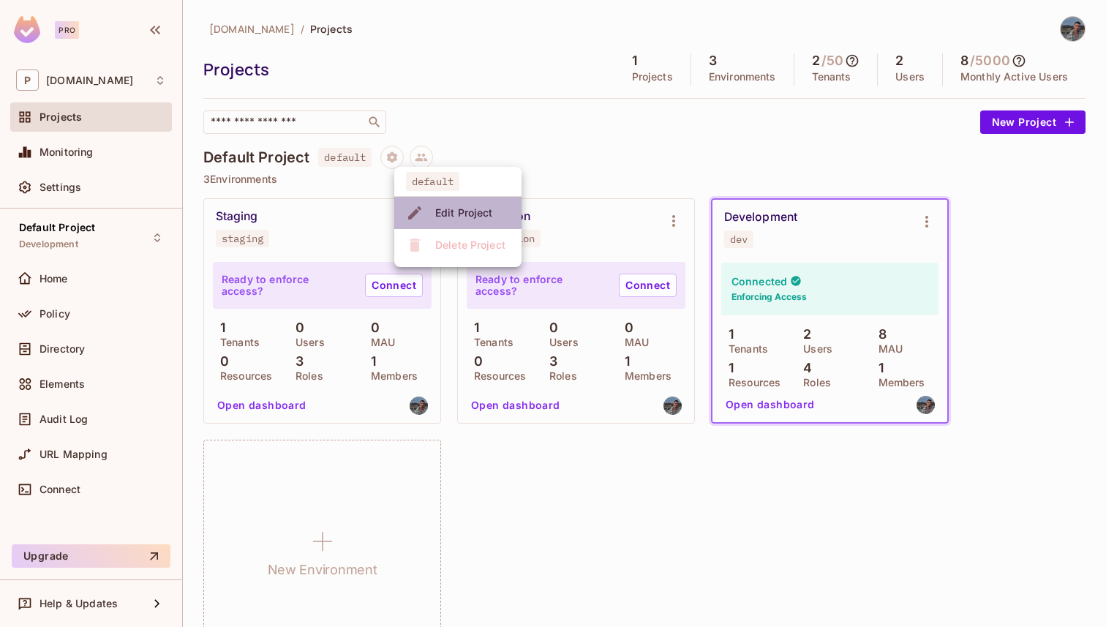
click at [438, 209] on div "Edit Project" at bounding box center [464, 213] width 58 height 15
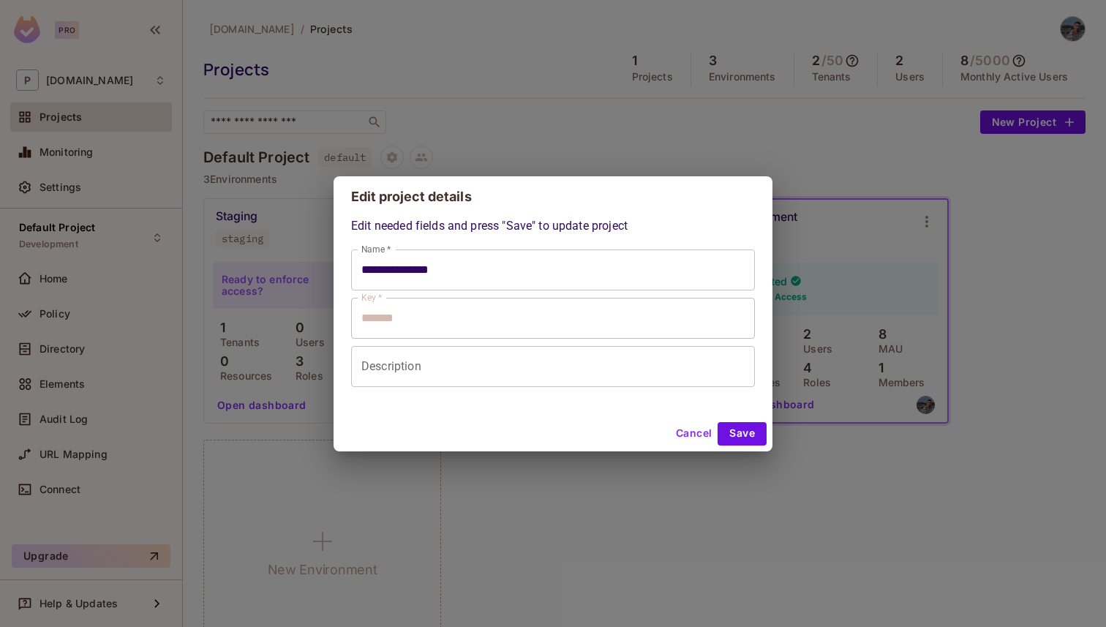
click at [421, 123] on div "**********" at bounding box center [553, 313] width 1106 height 627
type input "**********"
type input "*******"
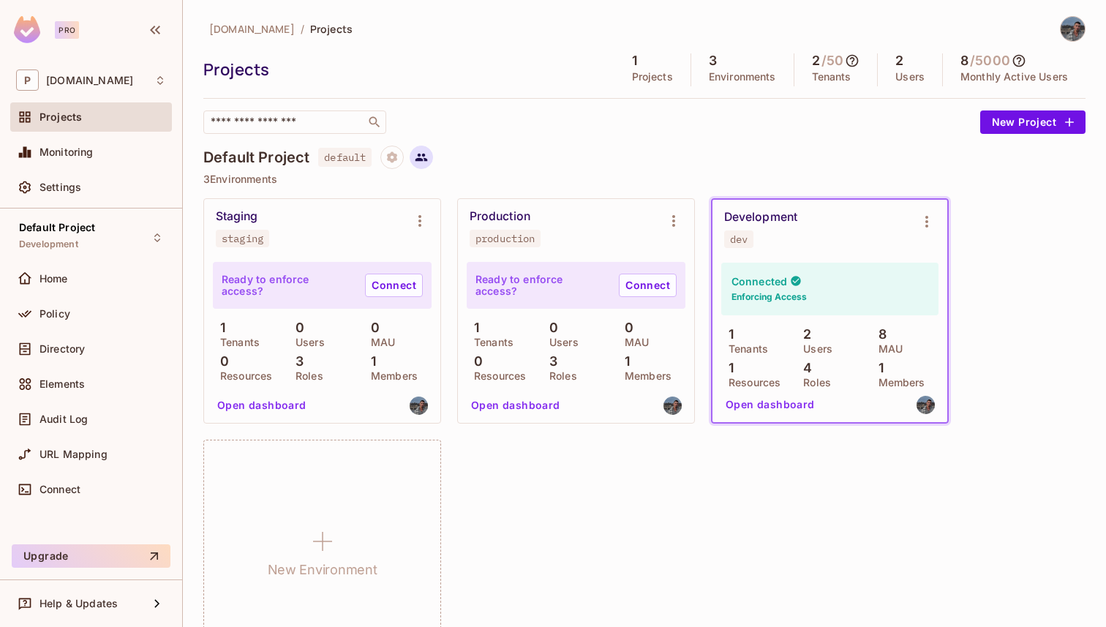
click at [424, 159] on icon at bounding box center [422, 158] width 12 height 8
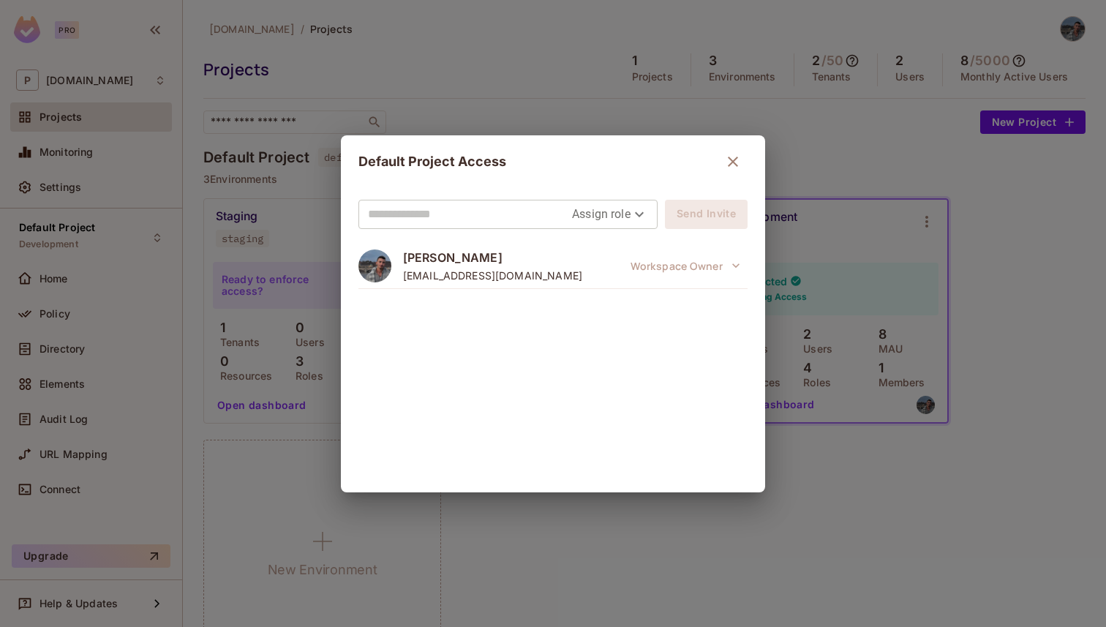
click at [443, 109] on div "Default Project Access Assign role Send Invite [PERSON_NAME] [EMAIL_ADDRESS][DO…" at bounding box center [553, 313] width 1106 height 627
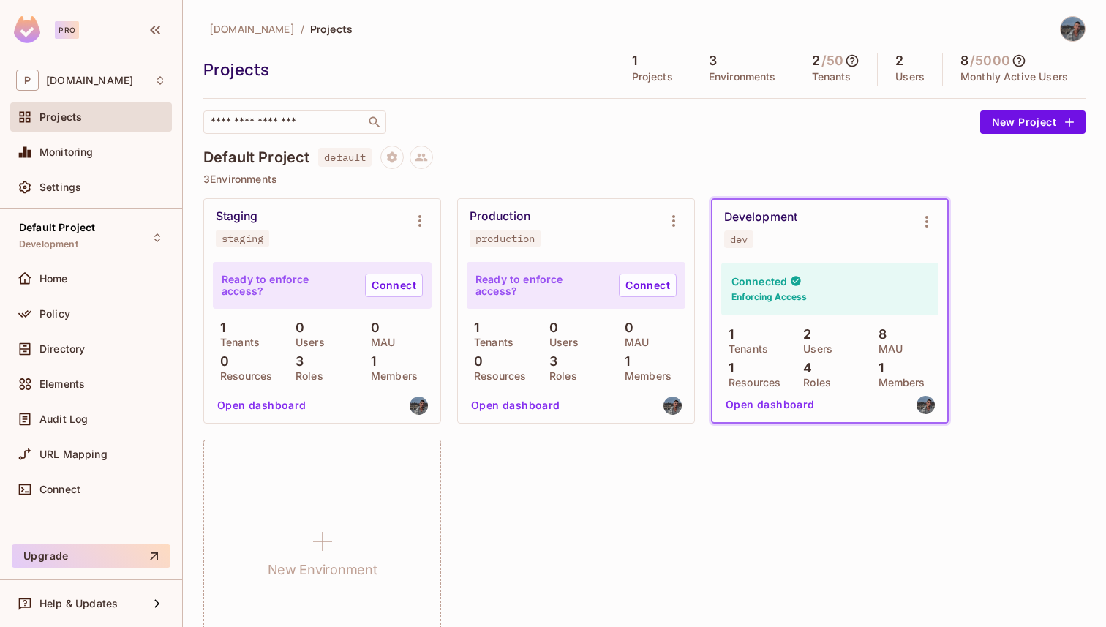
click at [632, 80] on p "Projects" at bounding box center [652, 77] width 41 height 12
